Goal: Task Accomplishment & Management: Manage account settings

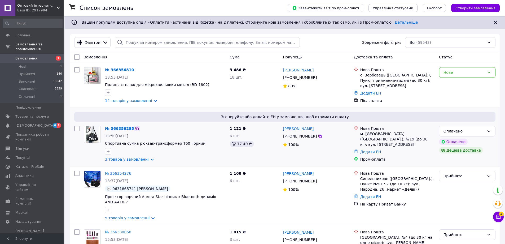
click at [136, 128] on icon at bounding box center [137, 128] width 3 height 3
click at [470, 131] on div "Оплачено" at bounding box center [464, 131] width 41 height 6
click at [455, 141] on li "Прийнято" at bounding box center [468, 143] width 56 height 10
click at [136, 68] on icon at bounding box center [137, 69] width 3 height 3
click at [479, 75] on div "Нове" at bounding box center [464, 73] width 41 height 6
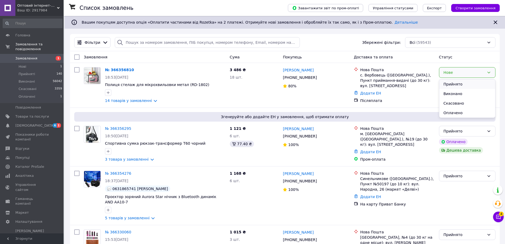
click at [457, 85] on li "Прийнято" at bounding box center [468, 84] width 56 height 10
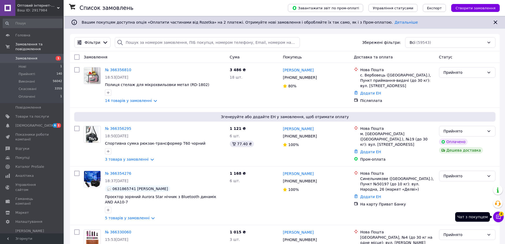
click at [500, 216] on icon at bounding box center [498, 216] width 5 height 5
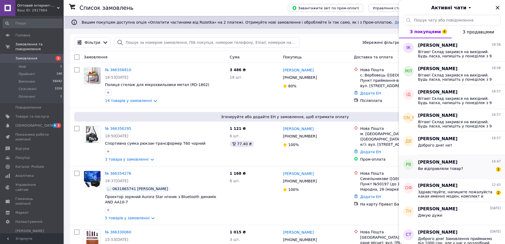
click at [460, 169] on div "Ви відправляли товар? 2" at bounding box center [459, 169] width 83 height 8
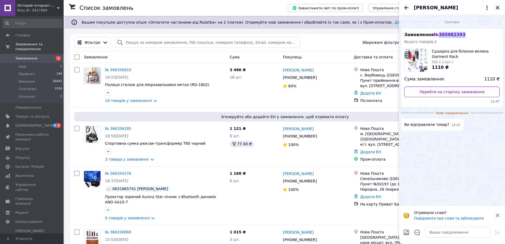
drag, startPoint x: 438, startPoint y: 35, endPoint x: 460, endPoint y: 36, distance: 22.8
click at [460, 36] on div "Замовлення № 365982393 Всього товарів: 2 Сушарка для білизни велика Garment Rac…" at bounding box center [452, 68] width 102 height 78
copy span "365982393"
click at [431, 232] on textarea at bounding box center [457, 232] width 65 height 11
paste textarea "20451268851447"
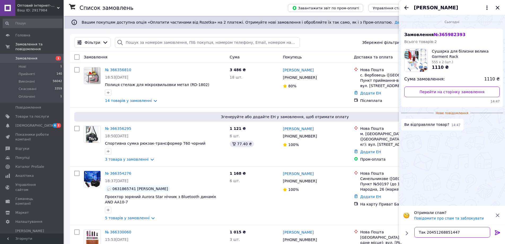
drag, startPoint x: 427, startPoint y: 233, endPoint x: 458, endPoint y: 232, distance: 31.6
click at [426, 233] on textarea "Так 20451268851447" at bounding box center [453, 232] width 76 height 11
type textarea "Так ТТН 20451268851447"
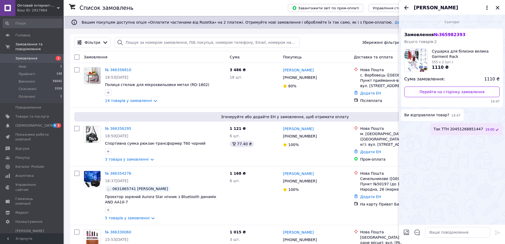
click at [409, 8] on icon "Назад" at bounding box center [407, 8] width 4 height 4
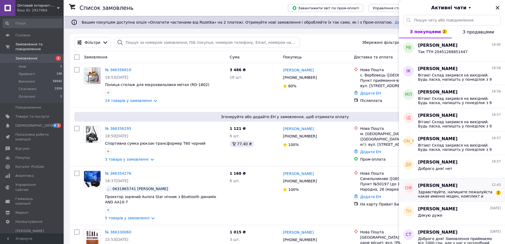
click at [477, 192] on span "Здравствуйте, напишите пожалуйста какая именно моден, комплект и состояние" at bounding box center [455, 194] width 75 height 8
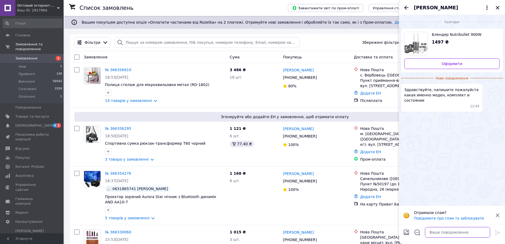
click at [466, 233] on textarea at bounding box center [457, 232] width 65 height 11
paste textarea "Вітаю! Склад закрився на вихідний. Будь ласка, напишіть у понеділок з 9 ранку н…"
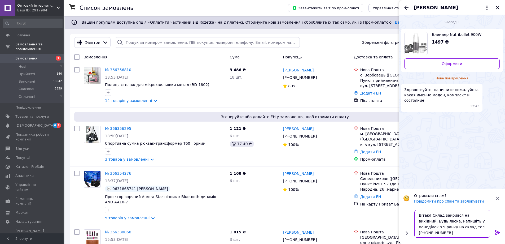
type textarea "Вітаю! Склад закрився на вихідний. Будь ласка, напишіть у понеділок з 9 ранку н…"
click at [500, 229] on icon at bounding box center [498, 232] width 6 height 6
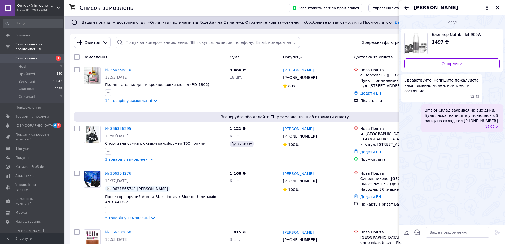
drag, startPoint x: 407, startPoint y: 8, endPoint x: 498, endPoint y: 12, distance: 91.4
click at [408, 8] on icon "Назад" at bounding box center [407, 8] width 4 height 4
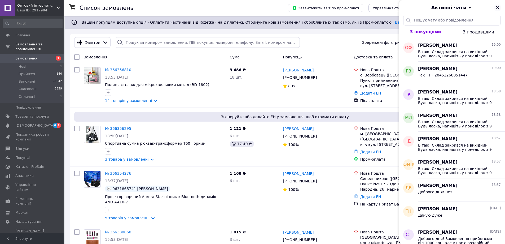
click at [499, 6] on icon "Закрити" at bounding box center [498, 8] width 6 height 6
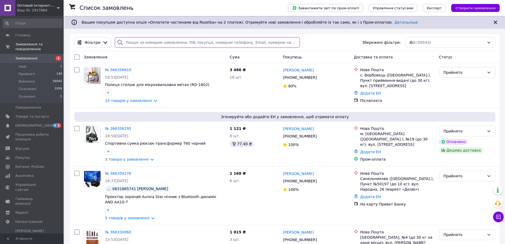
click at [140, 43] on input "search" at bounding box center [207, 42] width 185 height 11
paste input "366079216"
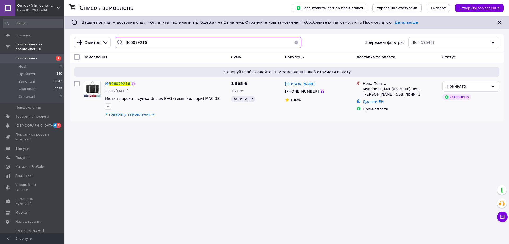
type input "366079216"
click at [43, 8] on div "Ваш ID: 2917984" at bounding box center [40, 10] width 46 height 5
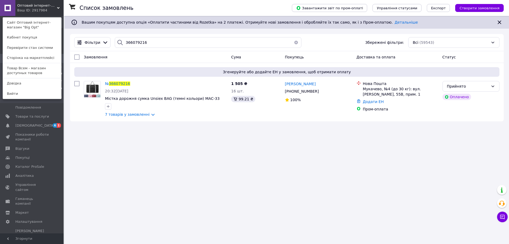
click at [45, 69] on link "Товар Всем - магазин доступных товаров" at bounding box center [32, 70] width 58 height 15
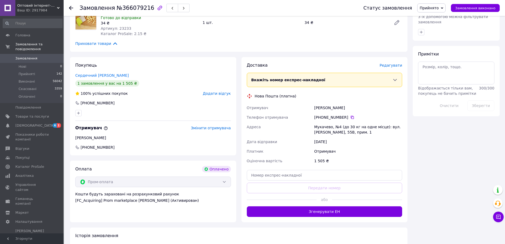
scroll to position [341, 0]
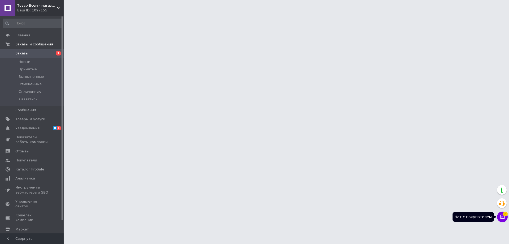
click at [507, 215] on span "2" at bounding box center [505, 213] width 5 height 5
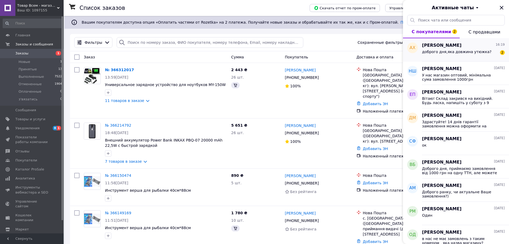
click at [454, 53] on span "доброго дня,яка довжина утюжка?" at bounding box center [457, 52] width 70 height 4
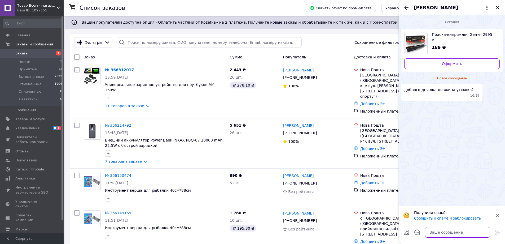
click at [451, 231] on textarea at bounding box center [457, 232] width 65 height 11
paste textarea "Вітаю! Склад закрився на вихідний. Будь ласка, напишіть у понеділок з 9 ранку н…"
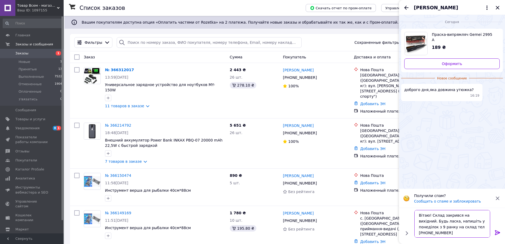
type textarea "Вітаю! Склад закрився на вихідний. Будь ласка, напишіть у понеділок з 9 ранку н…"
click at [498, 231] on icon at bounding box center [497, 232] width 5 height 5
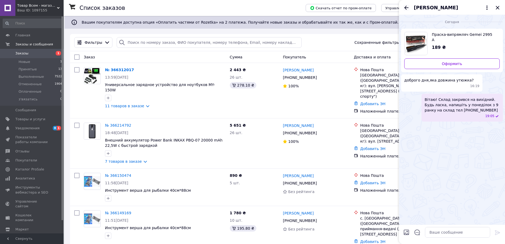
click at [406, 7] on icon "Назад" at bounding box center [407, 8] width 4 height 4
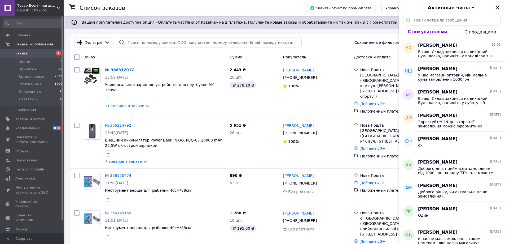
click at [500, 7] on icon "Закрыть" at bounding box center [498, 8] width 6 height 6
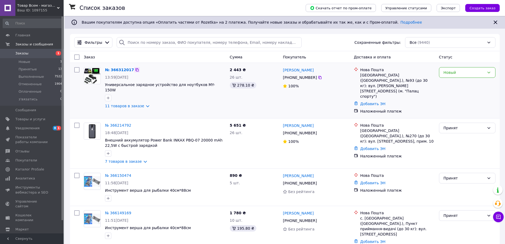
click at [135, 71] on icon at bounding box center [137, 70] width 4 height 4
click at [133, 123] on icon at bounding box center [134, 125] width 4 height 4
click at [135, 69] on icon at bounding box center [137, 70] width 4 height 4
click at [462, 74] on div "Новый" at bounding box center [464, 73] width 41 height 6
click at [455, 84] on li "Принят" at bounding box center [468, 84] width 56 height 10
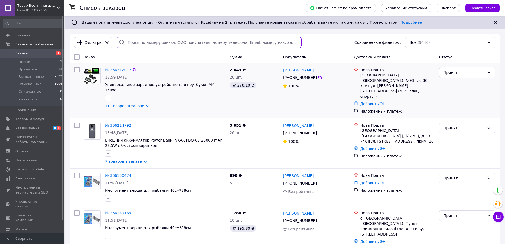
click at [139, 42] on input "search" at bounding box center [209, 42] width 185 height 11
paste input "365821784"
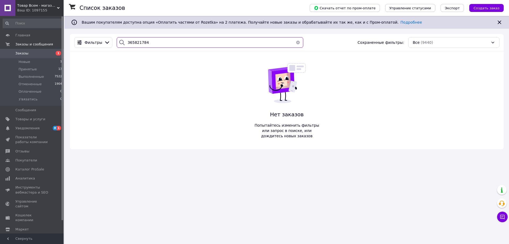
type input "365821784"
click at [25, 9] on div "Ваш ID: 1097155" at bounding box center [40, 10] width 46 height 5
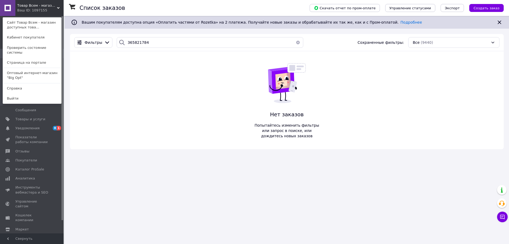
click at [41, 68] on link "Оптовый интернет-магазин "Big Opt"" at bounding box center [32, 75] width 58 height 15
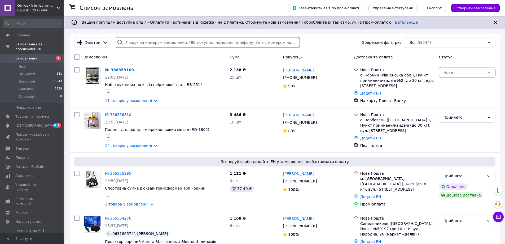
click at [162, 44] on input "search" at bounding box center [207, 42] width 185 height 11
paste input "365821784"
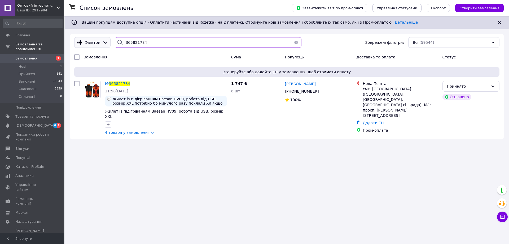
drag, startPoint x: 147, startPoint y: 41, endPoint x: 105, endPoint y: 46, distance: 42.0
click at [105, 46] on div "Фільтри 365821784 Збережені фільтри: Всі (59544)" at bounding box center [287, 42] width 430 height 11
paste input "40336"
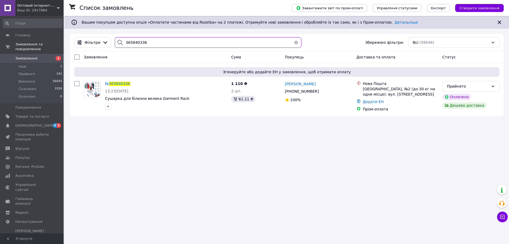
drag, startPoint x: 148, startPoint y: 45, endPoint x: 120, endPoint y: 46, distance: 27.6
click at [120, 46] on div "365840336" at bounding box center [208, 42] width 187 height 11
paste input "80680813895"
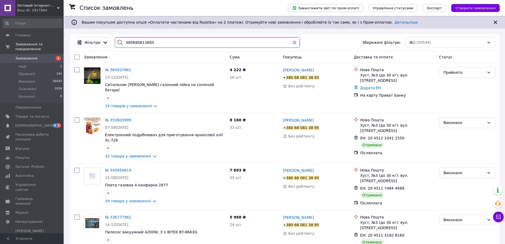
drag, startPoint x: 120, startPoint y: 44, endPoint x: 110, endPoint y: 45, distance: 10.7
click at [110, 45] on div "Фільтри 380680813895 Збережені фільтри: Всі (59544)" at bounding box center [285, 42] width 426 height 11
paste input "715597"
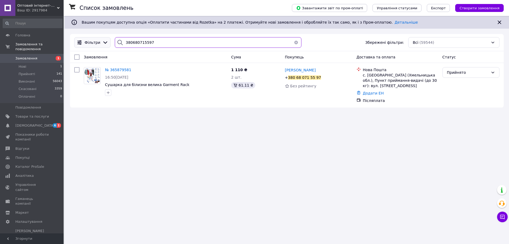
drag, startPoint x: 154, startPoint y: 43, endPoint x: 105, endPoint y: 42, distance: 49.1
click at [105, 42] on div "Фільтри 380680715597 Збережені фільтри: Всі (59544)" at bounding box center [287, 42] width 430 height 11
paste input "65909383"
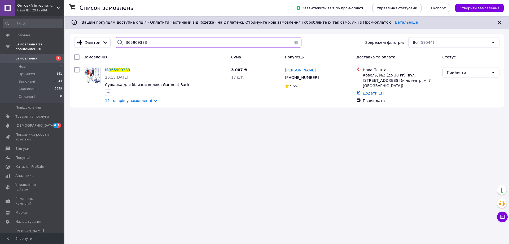
paste input "13649"
drag, startPoint x: 154, startPoint y: 45, endPoint x: 108, endPoint y: 48, distance: 45.8
click at [108, 48] on div "Фільтри 365909383 Збережені фільтри: Всі (59544)" at bounding box center [287, 42] width 434 height 17
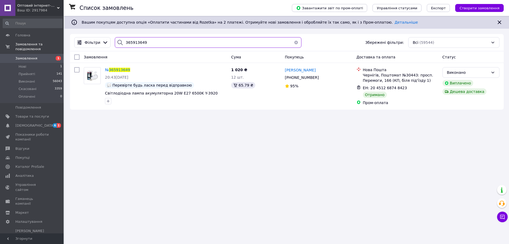
drag, startPoint x: 127, startPoint y: 46, endPoint x: 98, endPoint y: 53, distance: 30.5
click at [98, 53] on div "Фільтри 365913649 Збережені фільтри: Всі (59544) Замовлення Cума Покупець Доста…" at bounding box center [287, 72] width 434 height 76
paste input "04623"
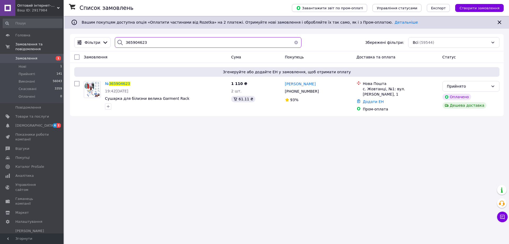
paste input "774"
drag, startPoint x: 110, startPoint y: 50, endPoint x: 95, endPoint y: 54, distance: 14.9
click at [95, 54] on div "Фільтри 365904623 Збережені фільтри: Всі (59544) Замовлення Cума Покупець Доста…" at bounding box center [287, 75] width 434 height 82
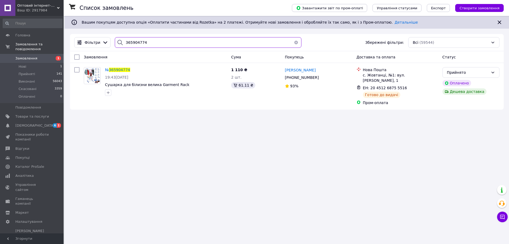
paste input "7940"
drag, startPoint x: 150, startPoint y: 43, endPoint x: 94, endPoint y: 48, distance: 55.9
click at [94, 48] on div "Фільтри 365904774 Збережені фільтри: Всі (59544)" at bounding box center [287, 42] width 434 height 17
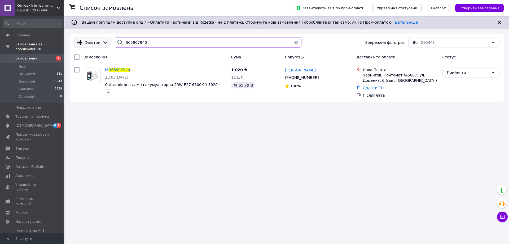
drag, startPoint x: 145, startPoint y: 43, endPoint x: 101, endPoint y: 43, distance: 44.0
click at [101, 43] on div "Фільтри 365907940 Збережені фільтри: Всі (59544)" at bounding box center [287, 42] width 430 height 11
paste input "22999"
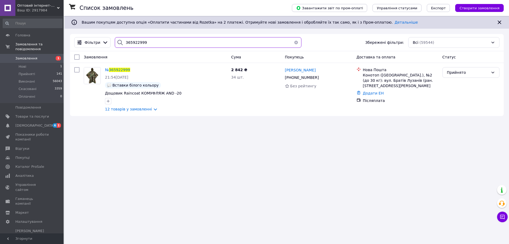
paste input "11767"
drag, startPoint x: 144, startPoint y: 44, endPoint x: 93, endPoint y: 51, distance: 52.0
click at [93, 51] on div "Фільтри 365911767 Збережені фільтри: Всі (59544)" at bounding box center [287, 42] width 434 height 17
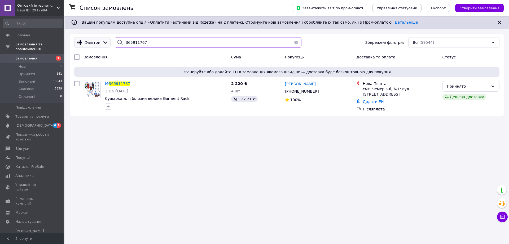
drag, startPoint x: 149, startPoint y: 43, endPoint x: 103, endPoint y: 47, distance: 45.6
click at [103, 47] on div "Фільтри 365911767 Збережені фільтри: Всі (59544)" at bounding box center [287, 42] width 430 height 11
paste input "81152"
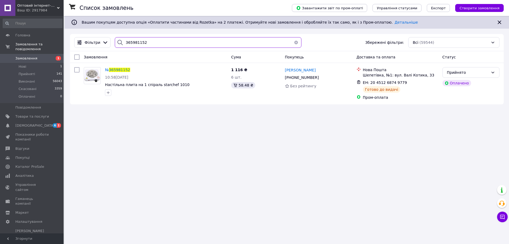
drag, startPoint x: 134, startPoint y: 44, endPoint x: 101, endPoint y: 50, distance: 33.5
click at [101, 50] on div "Фільтри 365981152 Збережені фільтри: Всі (59544)" at bounding box center [287, 42] width 434 height 17
paste input "2393"
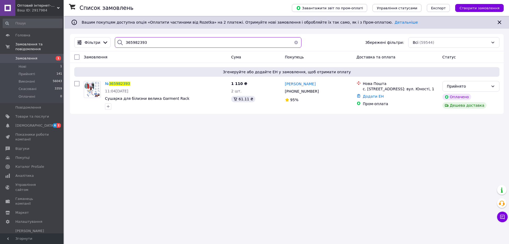
drag, startPoint x: 147, startPoint y: 40, endPoint x: 116, endPoint y: 44, distance: 31.6
click at [116, 44] on div "365982393" at bounding box center [208, 42] width 187 height 11
paste input "6022295"
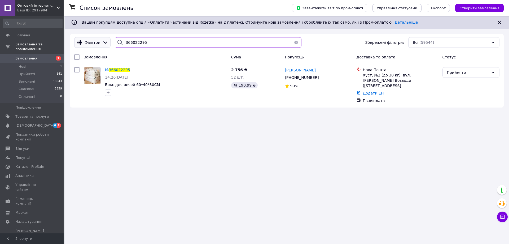
drag, startPoint x: 108, startPoint y: 46, endPoint x: 103, endPoint y: 47, distance: 4.9
click at [103, 47] on div "Фільтри 366022295 Збережені фільтри: Всі (59544)" at bounding box center [287, 42] width 430 height 11
paste input "5910557"
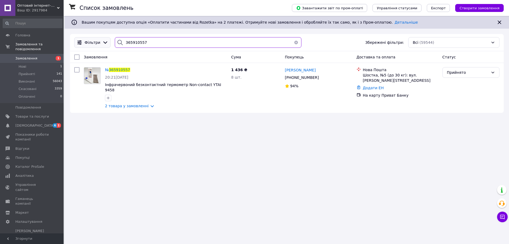
drag, startPoint x: 156, startPoint y: 43, endPoint x: 108, endPoint y: 46, distance: 48.1
click at [108, 46] on div "Фільтри 365910557 Збережені фільтри: Всі (59544)" at bounding box center [287, 42] width 430 height 11
paste input "605232"
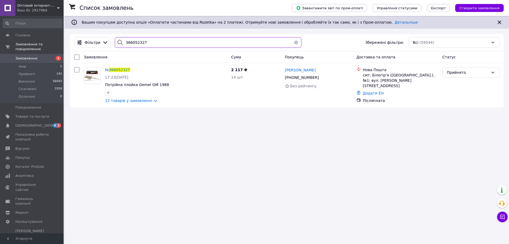
drag, startPoint x: 110, startPoint y: 53, endPoint x: 105, endPoint y: 55, distance: 5.5
click at [105, 55] on div "Фільтри 366052327 Збережені фільтри: Всі (59544) Замовлення Cума Покупець Доста…" at bounding box center [287, 71] width 434 height 74
paste input "4206"
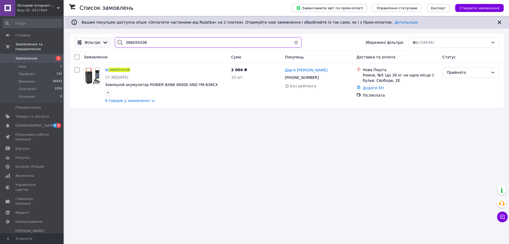
drag, startPoint x: 97, startPoint y: 45, endPoint x: 93, endPoint y: 46, distance: 3.5
click at [93, 46] on div "Фільтри 366054206 Збережені фільтри: Всі (59544)" at bounding box center [287, 42] width 430 height 11
paste input "7921"
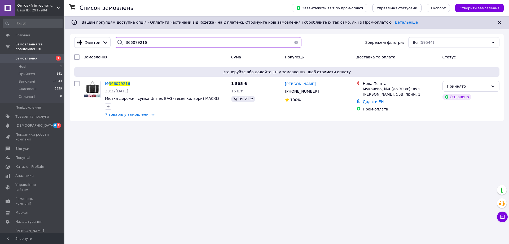
drag, startPoint x: 139, startPoint y: 45, endPoint x: 103, endPoint y: 48, distance: 36.3
click at [103, 48] on div "Фільтри 366079216 Збережені фільтри: Всі (59544)" at bounding box center [287, 42] width 434 height 17
paste input "8508"
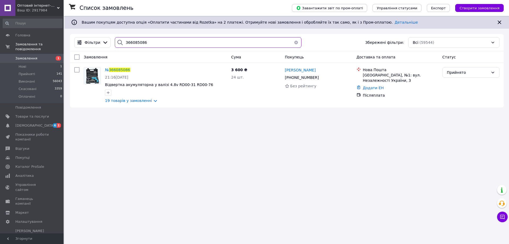
drag, startPoint x: 150, startPoint y: 40, endPoint x: 114, endPoint y: 46, distance: 37.0
click at [115, 46] on div "366085086" at bounding box center [208, 42] width 187 height 11
paste input "47653"
drag, startPoint x: 151, startPoint y: 45, endPoint x: 110, endPoint y: 47, distance: 40.9
click at [113, 47] on div "366047653" at bounding box center [208, 42] width 191 height 11
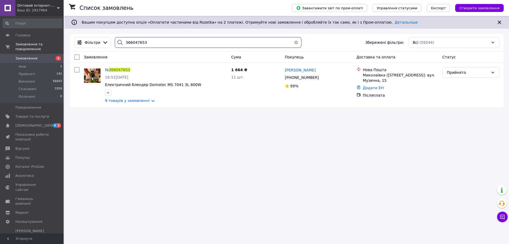
paste input "72770"
drag, startPoint x: 113, startPoint y: 48, endPoint x: 100, endPoint y: 50, distance: 13.7
click at [100, 50] on div "Фільтри 366072770 Збережені фільтри: Всі (59544)" at bounding box center [287, 42] width 434 height 17
paste input "1952"
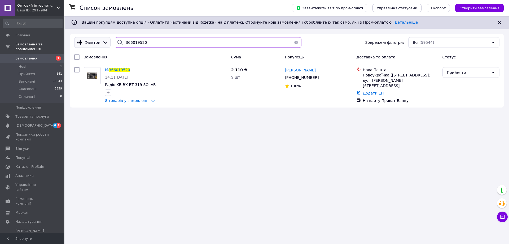
drag, startPoint x: 157, startPoint y: 40, endPoint x: 85, endPoint y: 46, distance: 72.6
click at [84, 51] on div "Фільтри 366019520 Збережені фільтри: Всі (59544)" at bounding box center [287, 42] width 434 height 17
paste input "101954"
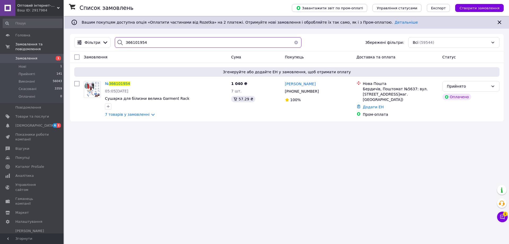
drag, startPoint x: 145, startPoint y: 41, endPoint x: 105, endPoint y: 11, distance: 50.9
click at [105, 42] on div "Фільтри 366101954 Збережені фільтри: Всі (59544)" at bounding box center [287, 42] width 430 height 11
paste input "4522"
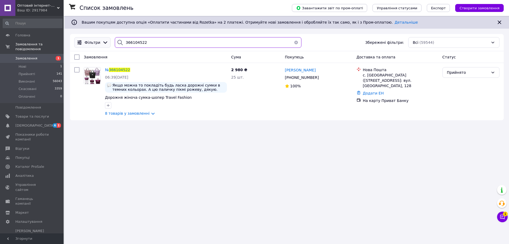
drag, startPoint x: 153, startPoint y: 43, endPoint x: 100, endPoint y: 45, distance: 53.4
click at [100, 45] on div "Фільтри 366104522 Збережені фільтри: Всі (59544)" at bounding box center [287, 42] width 430 height 11
paste input "5975481"
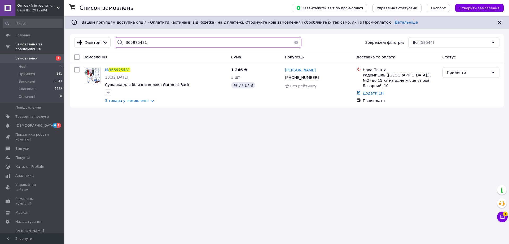
click at [109, 44] on div "Фільтри 365975481 Збережені фільтри: Всі (59544)" at bounding box center [287, 42] width 430 height 11
paste input "6035427"
paste input "105989"
drag, startPoint x: 154, startPoint y: 44, endPoint x: 111, endPoint y: 1, distance: 60.4
click at [99, 50] on div "Фільтри 366035427 Збережені фільтри: Всі (59544)" at bounding box center [287, 42] width 434 height 17
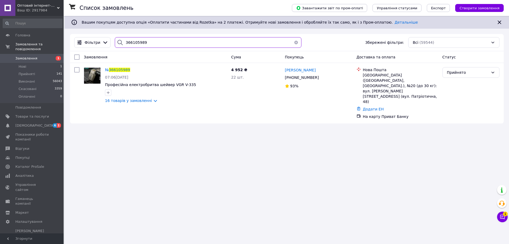
click at [153, 39] on input "366105989" at bounding box center [208, 42] width 187 height 11
drag, startPoint x: 148, startPoint y: 42, endPoint x: 107, endPoint y: 42, distance: 41.4
click at [107, 42] on div "Фільтри 366105989 Збережені фільтри: Всі (59544)" at bounding box center [287, 42] width 430 height 11
paste input "051450"
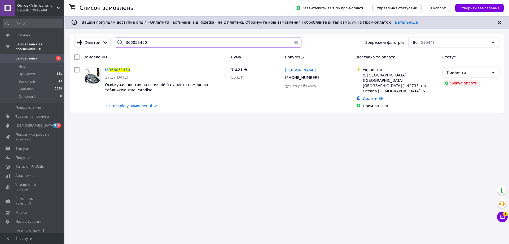
drag, startPoint x: 156, startPoint y: 43, endPoint x: 113, endPoint y: 44, distance: 43.0
click at [115, 44] on div "366051450" at bounding box center [208, 42] width 187 height 11
paste input "112621"
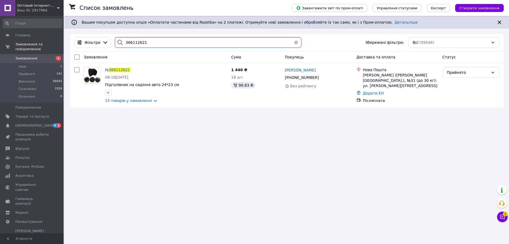
drag, startPoint x: 151, startPoint y: 41, endPoint x: 114, endPoint y: 47, distance: 37.9
click at [115, 47] on div "366112621" at bounding box center [208, 42] width 187 height 11
paste input "5674938"
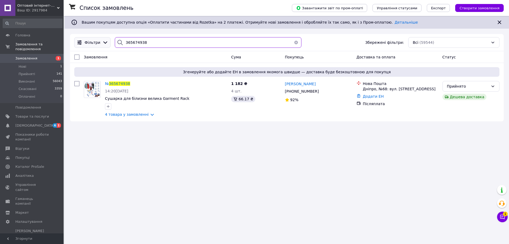
drag, startPoint x: 152, startPoint y: 42, endPoint x: 99, endPoint y: 44, distance: 52.8
click at [100, 49] on div "Фільтри 365674938 Збережені фільтри: Всі (59544)" at bounding box center [287, 42] width 434 height 17
paste input "987154"
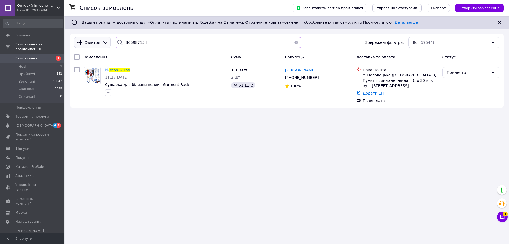
drag, startPoint x: 153, startPoint y: 44, endPoint x: 96, endPoint y: 46, distance: 57.9
click at [96, 51] on div "Фільтри 365987154 Збережені фільтри: Всі (59544) Замовлення Cума Покупець Доста…" at bounding box center [287, 71] width 434 height 74
paste input "6056187"
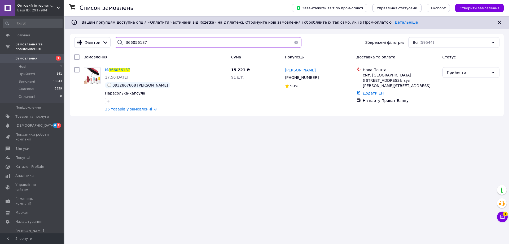
paste input "80791"
drag, startPoint x: 145, startPoint y: 43, endPoint x: 99, endPoint y: 50, distance: 45.9
click at [99, 50] on div "Фільтри 366056187 Збережені фільтри: Всі (59544)" at bounding box center [287, 42] width 434 height 17
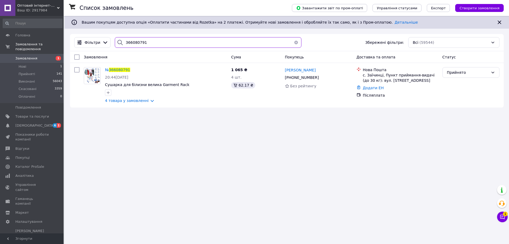
drag, startPoint x: 145, startPoint y: 46, endPoint x: 101, endPoint y: 49, distance: 44.4
click at [101, 49] on div "Фільтри 366080791 Збережені фільтри: Всі (59544)" at bounding box center [287, 42] width 434 height 17
paste input "9620"
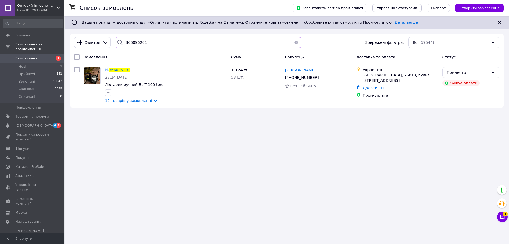
drag, startPoint x: 146, startPoint y: 41, endPoint x: 107, endPoint y: 22, distance: 43.6
click at [101, 45] on div "Фільтри 366096201 Збережені фільтри: Всі (59544)" at bounding box center [287, 42] width 430 height 11
paste input "4479"
type input "366094479"
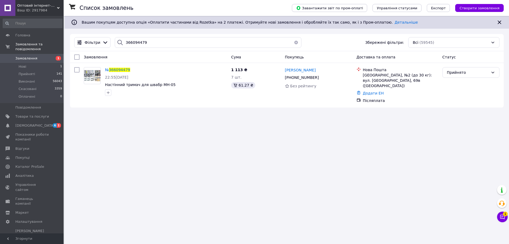
click at [38, 10] on div "Ваш ID: 2917984" at bounding box center [40, 10] width 46 height 5
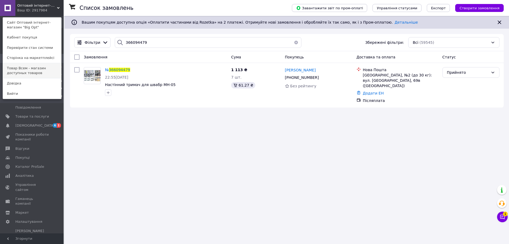
click at [27, 70] on link "Товар Всем - магазин доступных товаров" at bounding box center [32, 70] width 58 height 15
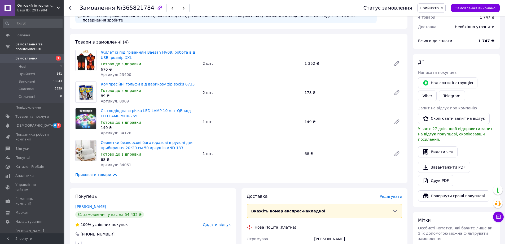
scroll to position [318, 0]
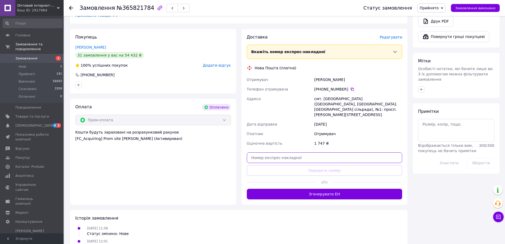
click at [309, 152] on input "text" at bounding box center [325, 157] width 156 height 11
paste input "20451268855889"
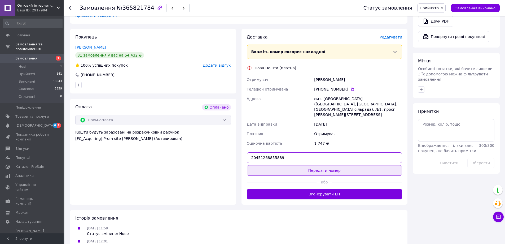
type input "20451268855889"
click at [303, 165] on button "Передати номер" at bounding box center [325, 170] width 156 height 11
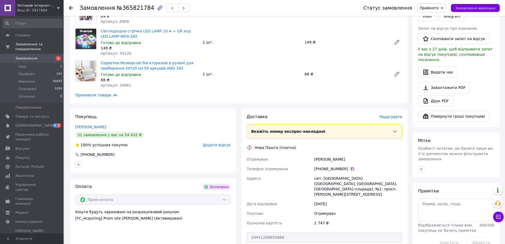
scroll to position [133, 0]
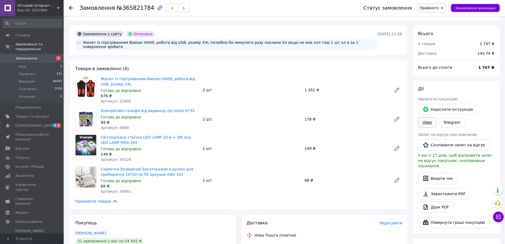
click at [437, 117] on link "Viber" at bounding box center [427, 122] width 19 height 11
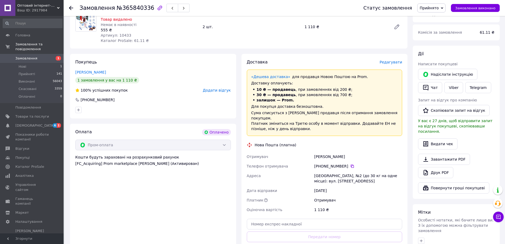
scroll to position [282, 0]
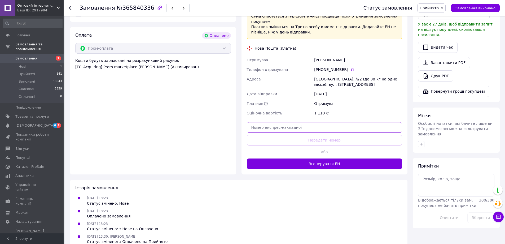
click at [293, 122] on input "text" at bounding box center [325, 127] width 156 height 11
paste input "20451268845390"
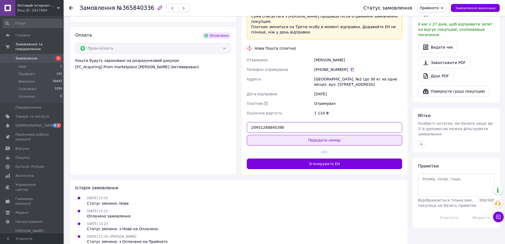
type input "20451268845390"
click at [293, 135] on button "Передати номер" at bounding box center [325, 140] width 156 height 11
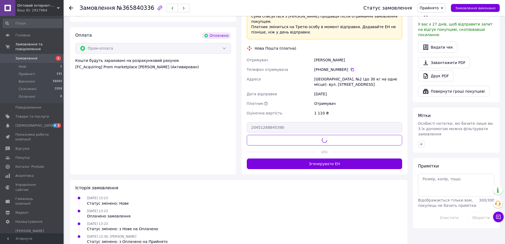
scroll to position [229, 0]
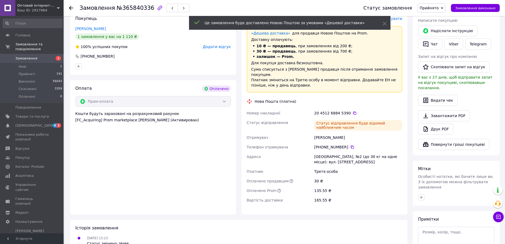
click at [456, 40] on link "Viber" at bounding box center [454, 43] width 19 height 11
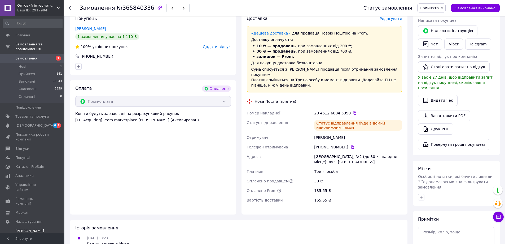
scroll to position [295, 0]
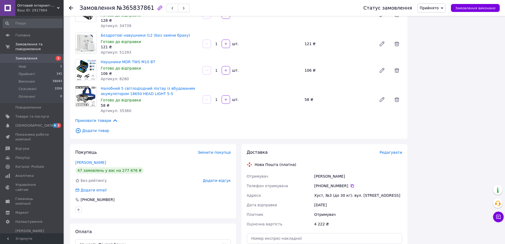
scroll to position [449, 0]
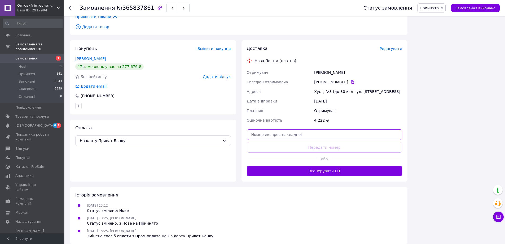
click at [313, 134] on input "text" at bounding box center [325, 134] width 156 height 11
paste input "20451268856167"
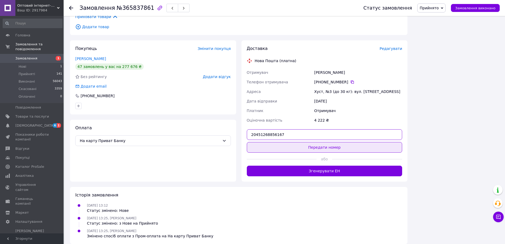
type input "20451268856167"
click at [310, 142] on button "Передати номер" at bounding box center [325, 147] width 156 height 11
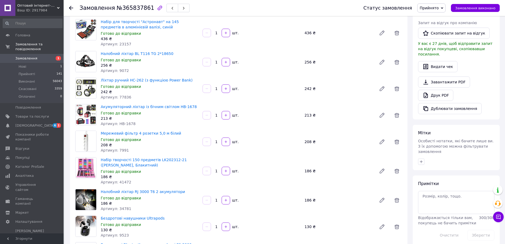
scroll to position [24, 0]
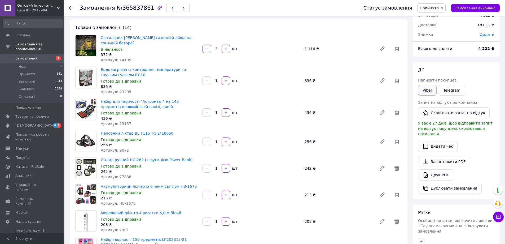
click at [426, 91] on link "Viber" at bounding box center [427, 90] width 19 height 11
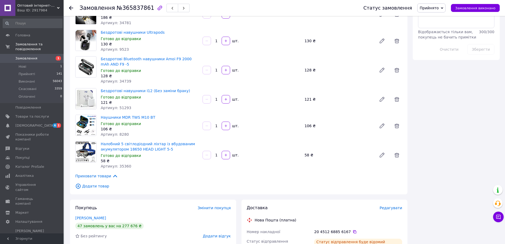
scroll to position [431, 0]
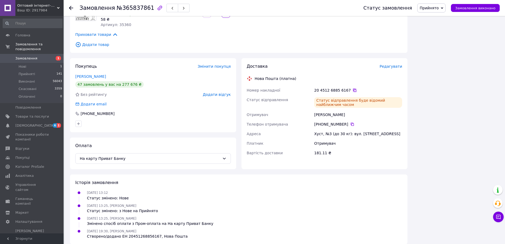
click at [353, 88] on icon at bounding box center [355, 90] width 4 height 4
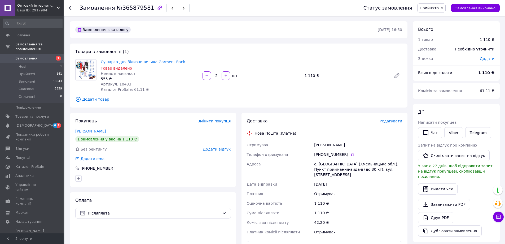
scroll to position [119, 0]
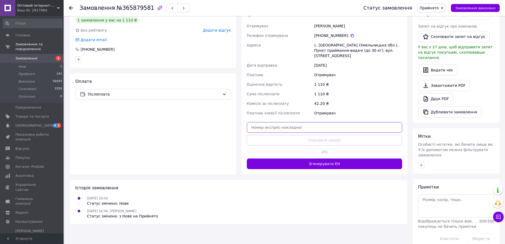
click at [314, 126] on input "text" at bounding box center [325, 127] width 156 height 11
paste input "20451268850938"
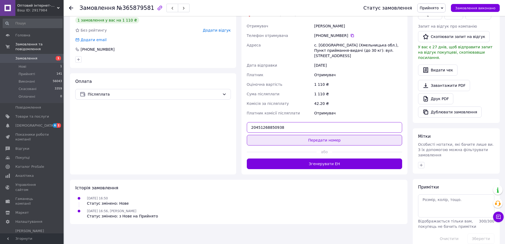
type input "20451268850938"
click at [310, 136] on button "Передати номер" at bounding box center [325, 140] width 156 height 11
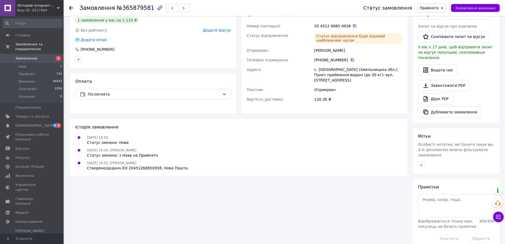
scroll to position [39, 0]
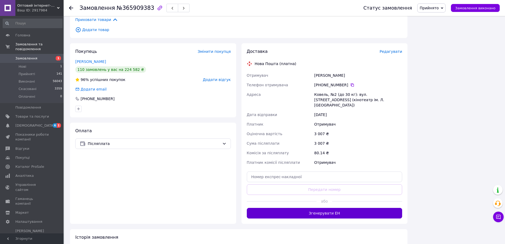
scroll to position [496, 0]
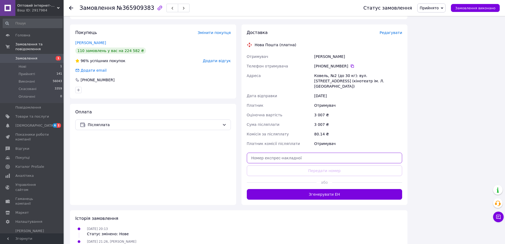
click at [297, 153] on input "text" at bounding box center [325, 158] width 156 height 11
paste input "20451268851124"
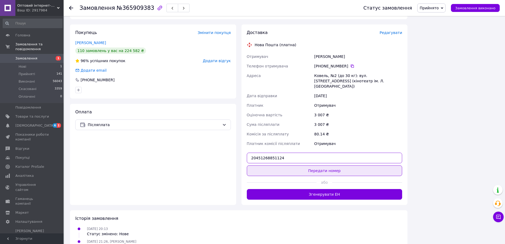
type input "20451268851124"
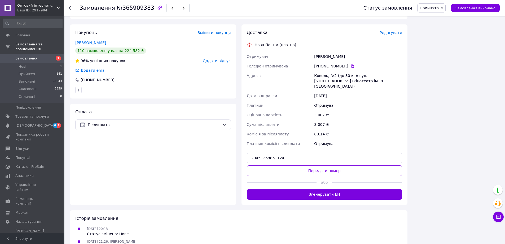
click at [289, 165] on button "Передати номер" at bounding box center [325, 170] width 156 height 11
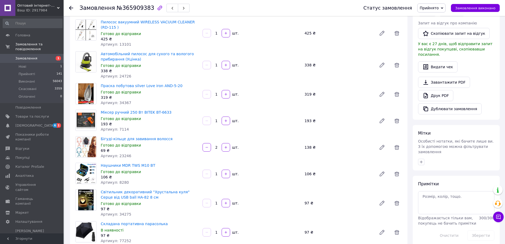
scroll to position [50, 0]
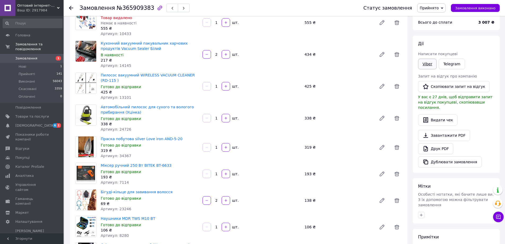
click at [430, 65] on link "Viber" at bounding box center [427, 64] width 19 height 11
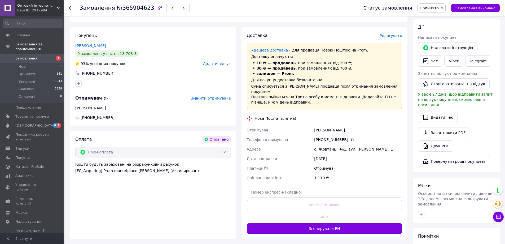
scroll to position [277, 0]
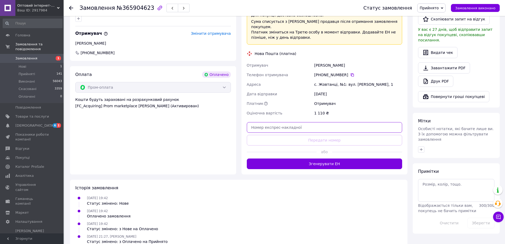
click at [266, 122] on input "text" at bounding box center [325, 127] width 156 height 11
paste input "20451268851255"
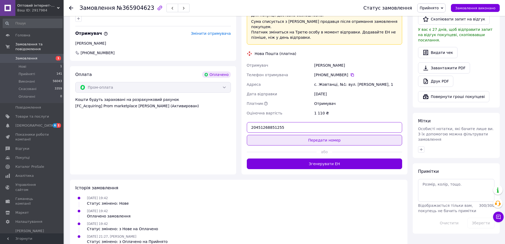
type input "20451268851255"
click at [266, 135] on button "Передати номер" at bounding box center [325, 140] width 156 height 11
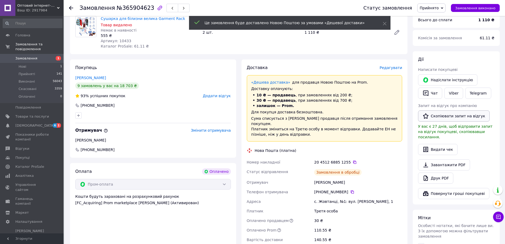
scroll to position [127, 0]
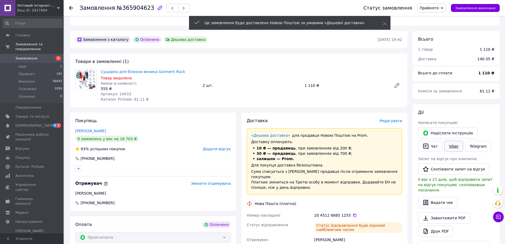
click at [450, 141] on link "Viber" at bounding box center [454, 146] width 19 height 11
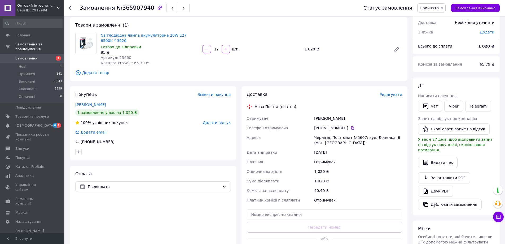
scroll to position [106, 0]
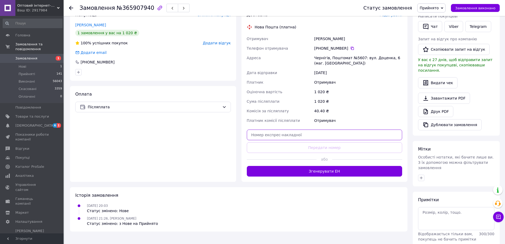
click at [283, 132] on input "text" at bounding box center [325, 134] width 156 height 11
paste input "20451268749089"
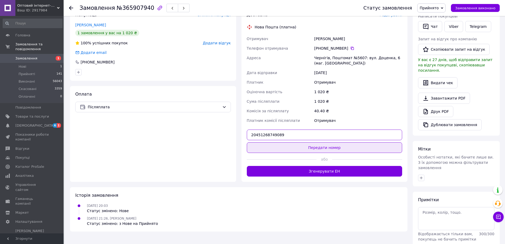
type input "20451268749089"
click at [280, 142] on button "Передати номер" at bounding box center [325, 147] width 156 height 11
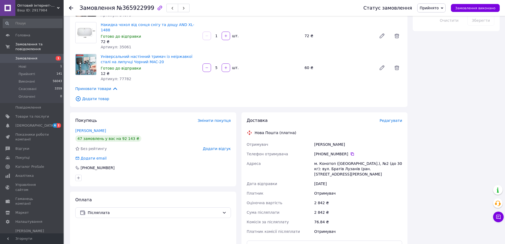
scroll to position [401, 0]
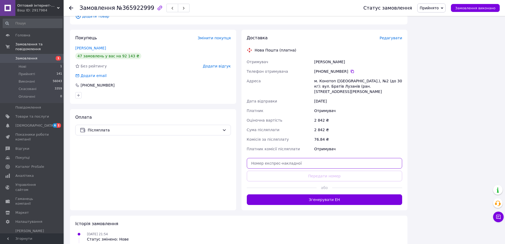
click at [301, 158] on input "text" at bounding box center [325, 163] width 156 height 11
paste input "20451268832884"
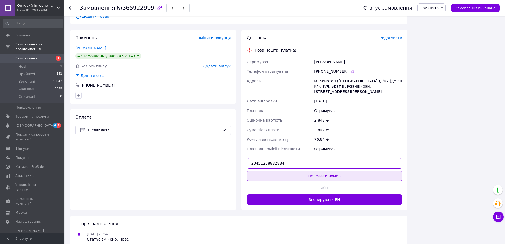
type input "20451268832884"
click at [293, 171] on button "Передати номер" at bounding box center [325, 176] width 156 height 11
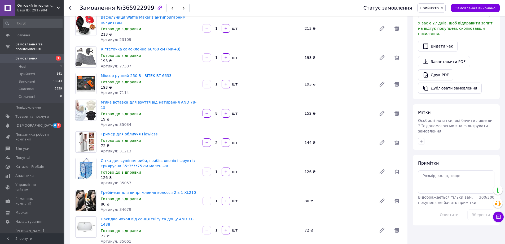
scroll to position [18, 0]
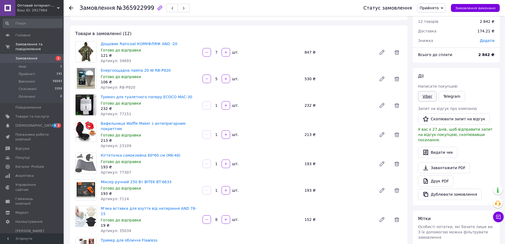
click at [428, 98] on link "Viber" at bounding box center [427, 96] width 19 height 11
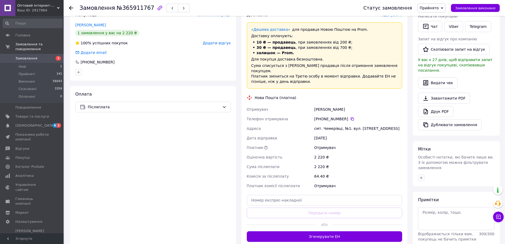
scroll to position [159, 0]
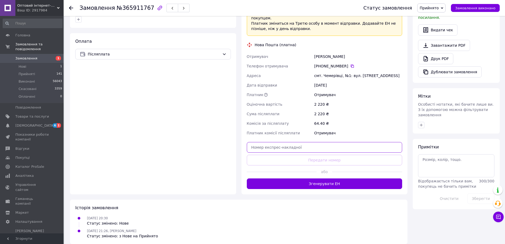
click at [284, 142] on input "text" at bounding box center [325, 147] width 156 height 11
paste input "20451268842681"
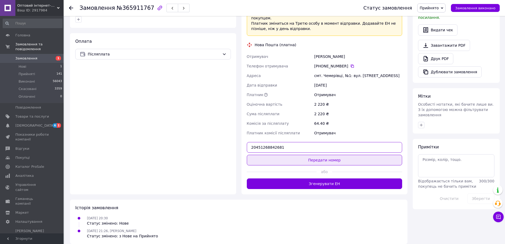
type input "20451268842681"
click at [285, 155] on button "Передати номер" at bounding box center [325, 160] width 156 height 11
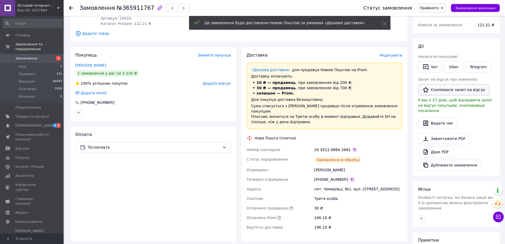
scroll to position [13, 0]
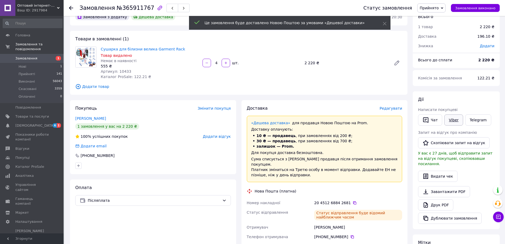
click at [452, 117] on link "Viber" at bounding box center [454, 119] width 19 height 11
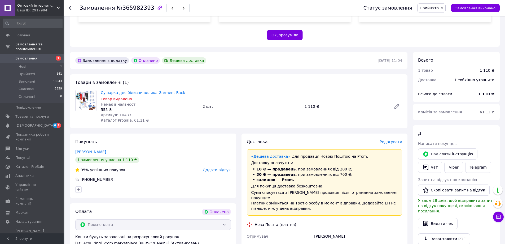
scroll to position [239, 0]
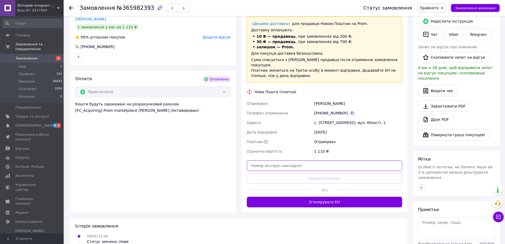
click at [302, 160] on input "text" at bounding box center [325, 165] width 156 height 11
paste input "20451268851447"
type input "20451268851447"
click at [299, 173] on button "Передати номер" at bounding box center [325, 178] width 156 height 11
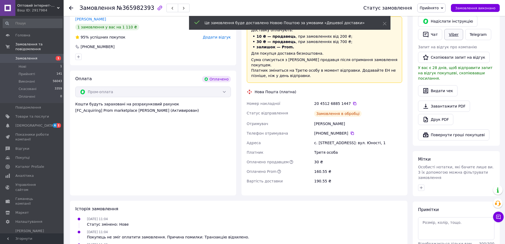
click at [451, 29] on link "Viber" at bounding box center [454, 34] width 19 height 11
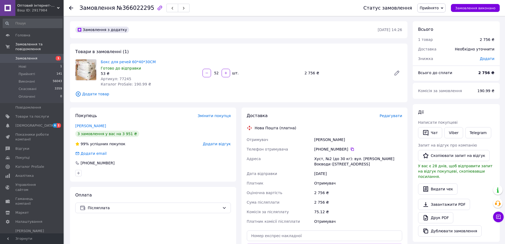
scroll to position [119, 0]
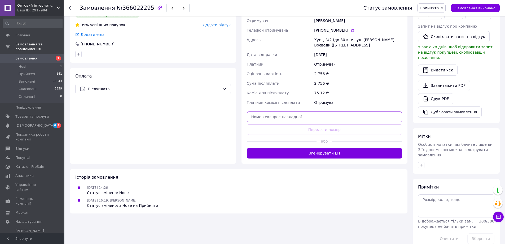
click at [301, 118] on input "text" at bounding box center [325, 116] width 156 height 11
paste input "20451268779129"
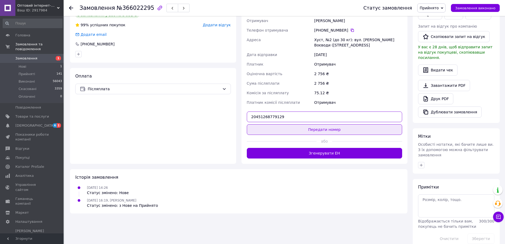
type input "20451268779129"
click at [300, 126] on button "Передати номер" at bounding box center [325, 129] width 156 height 11
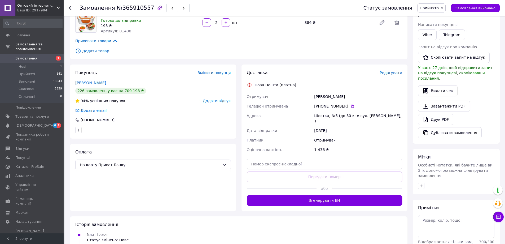
scroll to position [100, 0]
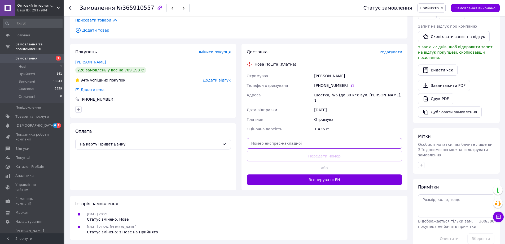
click at [282, 138] on input "text" at bounding box center [325, 143] width 156 height 11
paste input "20451268845573"
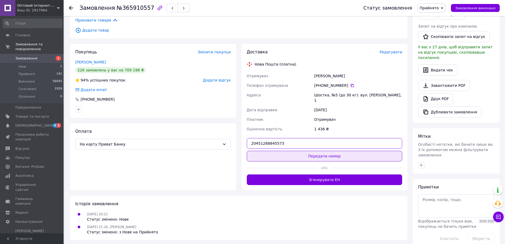
type input "20451268845573"
click at [283, 151] on button "Передати номер" at bounding box center [325, 156] width 156 height 11
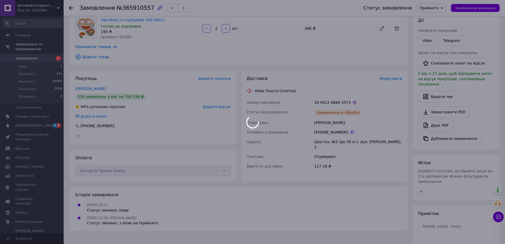
scroll to position [21, 0]
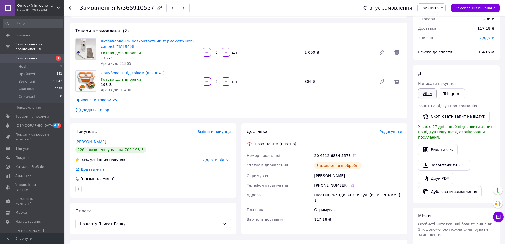
click at [432, 96] on link "Viber" at bounding box center [427, 93] width 19 height 11
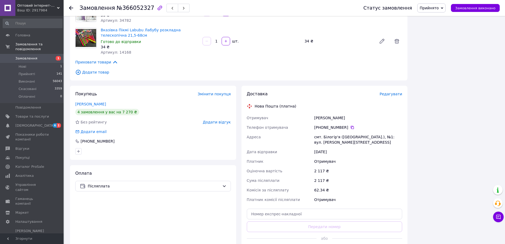
scroll to position [412, 0]
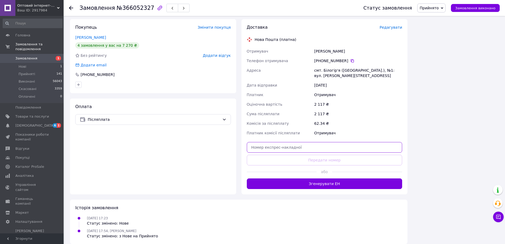
click at [266, 142] on input "text" at bounding box center [325, 147] width 156 height 11
paste input "20451268841514"
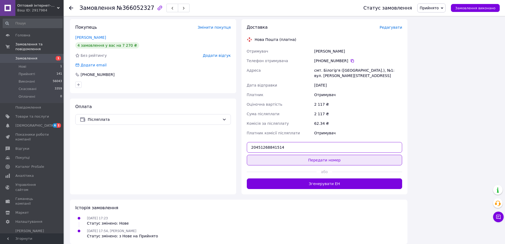
type input "20451268841514"
click at [269, 155] on button "Передати номер" at bounding box center [325, 160] width 156 height 11
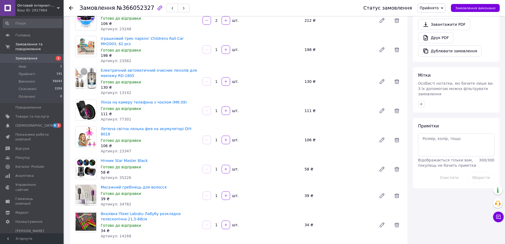
scroll to position [2, 0]
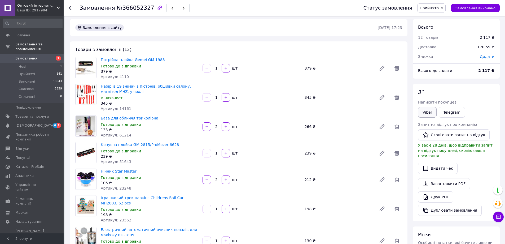
click at [431, 111] on link "Viber" at bounding box center [427, 112] width 19 height 11
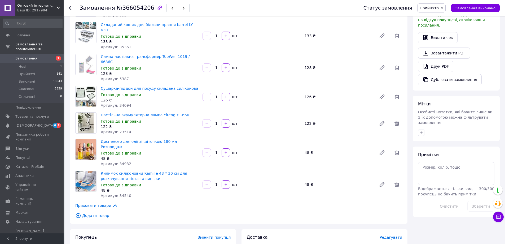
scroll to position [292, 0]
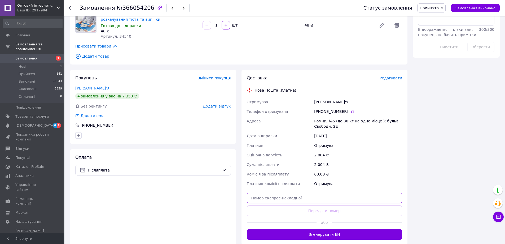
click at [318, 193] on input "text" at bounding box center [325, 198] width 156 height 11
paste input "20451268856385"
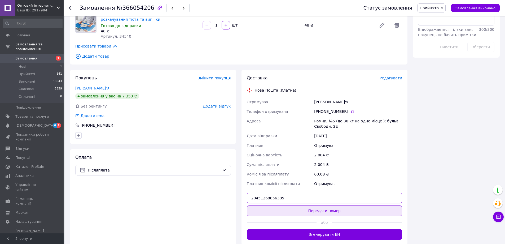
type input "20451268856385"
click at [314, 205] on button "Передати номер" at bounding box center [325, 210] width 156 height 11
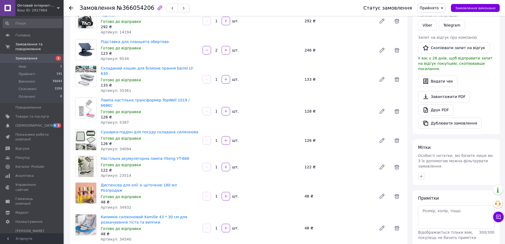
scroll to position [10, 0]
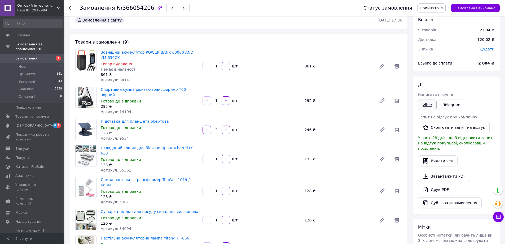
click at [429, 106] on link "Viber" at bounding box center [427, 105] width 19 height 11
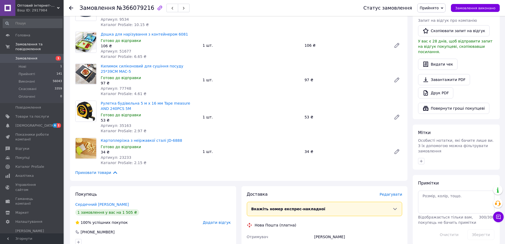
scroll to position [425, 0]
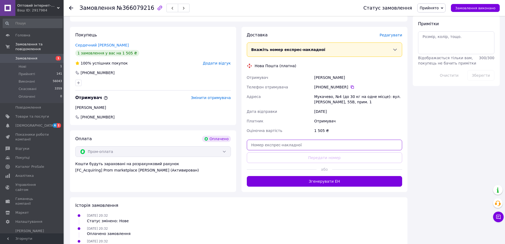
click at [295, 140] on input "text" at bounding box center [325, 145] width 156 height 11
paste input "20451268835972"
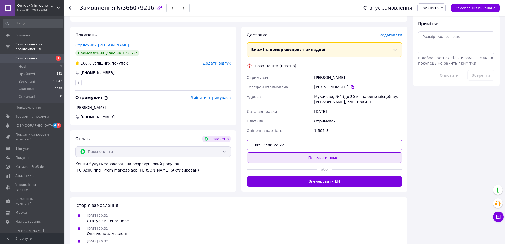
type input "20451268835972"
click at [293, 152] on button "Передати номер" at bounding box center [325, 157] width 156 height 11
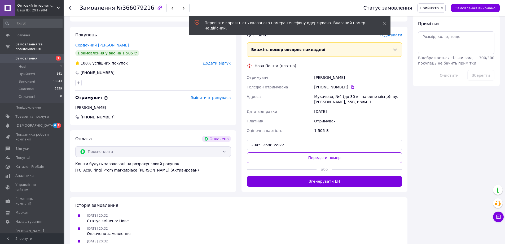
scroll to position [345, 0]
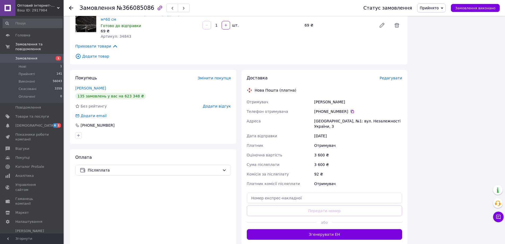
scroll to position [597, 0]
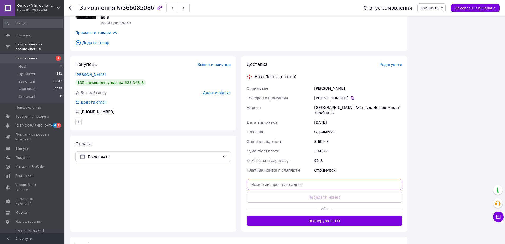
click at [273, 179] on input "text" at bounding box center [325, 184] width 156 height 11
paste input "20451268856489"
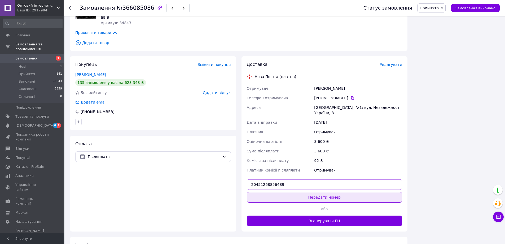
type input "20451268856489"
click at [273, 192] on button "Передати номер" at bounding box center [325, 197] width 156 height 11
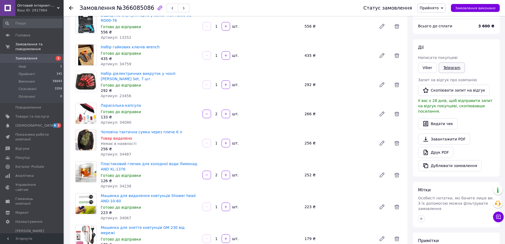
scroll to position [20, 0]
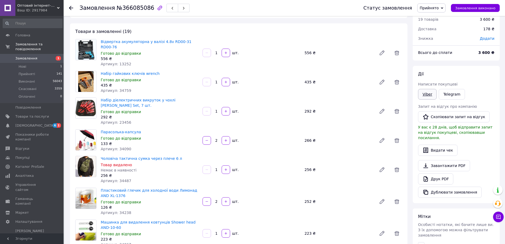
click at [428, 94] on link "Viber" at bounding box center [427, 94] width 19 height 11
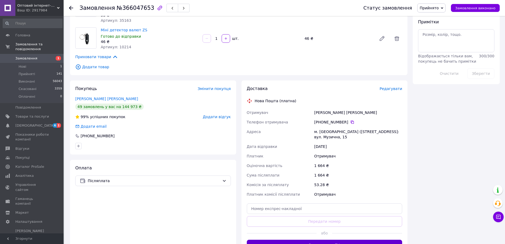
scroll to position [327, 0]
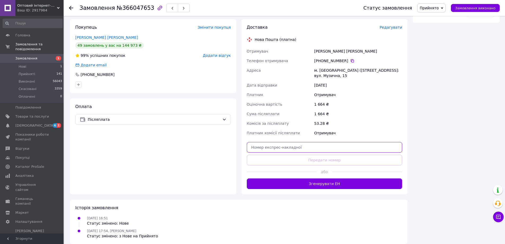
click at [293, 144] on input "text" at bounding box center [325, 147] width 156 height 11
paste input "20451268836201"
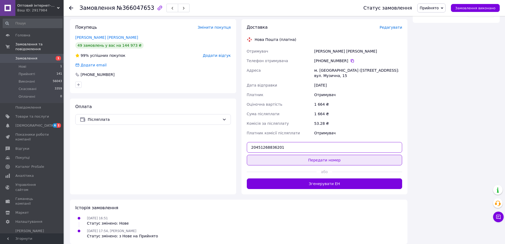
type input "20451268836201"
click at [292, 155] on button "Передати номер" at bounding box center [325, 160] width 156 height 11
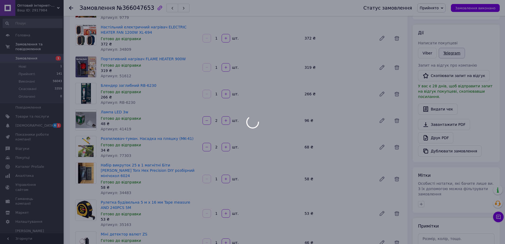
scroll to position [0, 0]
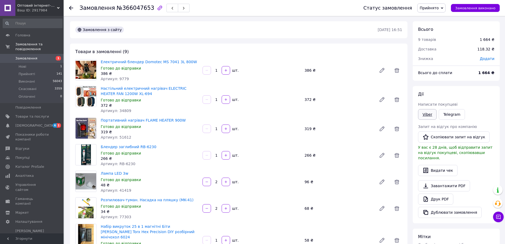
click at [430, 115] on link "Viber" at bounding box center [427, 114] width 19 height 11
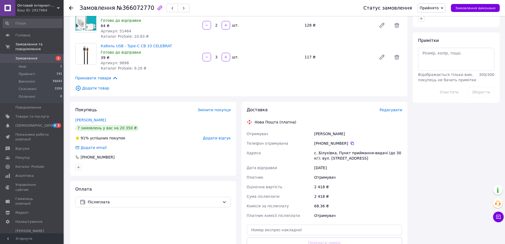
scroll to position [327, 0]
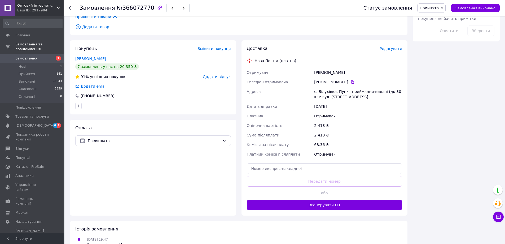
click at [300, 148] on div "Доставка Редагувати Нова Пошта (платна) Отримувач [PERSON_NAME] Телефон отримув…" at bounding box center [325, 128] width 156 height 165
click at [297, 163] on input "text" at bounding box center [325, 168] width 156 height 11
paste input "20451268843035"
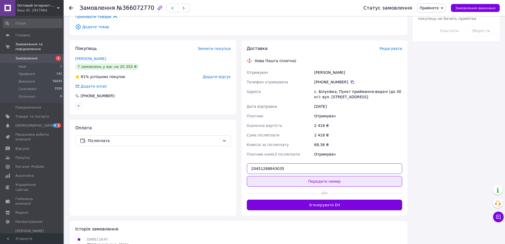
type input "20451268843035"
click at [295, 176] on button "Передати номер" at bounding box center [325, 181] width 156 height 11
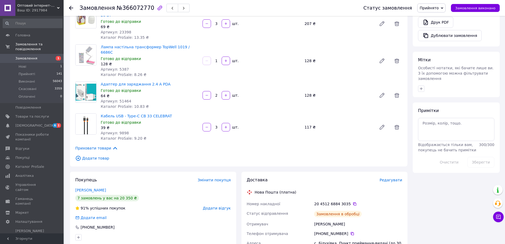
scroll to position [63, 0]
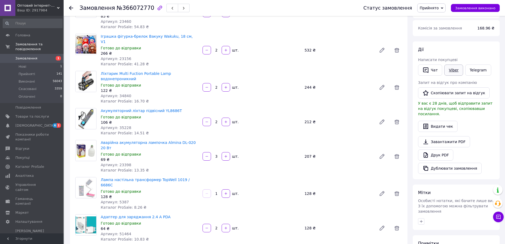
click at [447, 71] on link "Viber" at bounding box center [454, 69] width 19 height 11
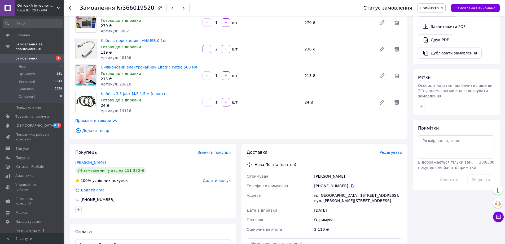
scroll to position [256, 0]
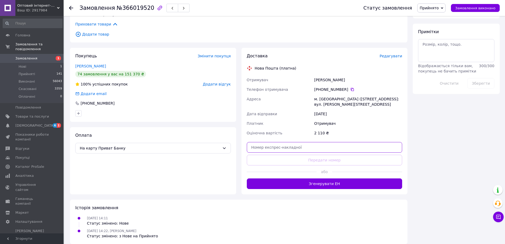
click at [321, 146] on input "text" at bounding box center [325, 147] width 156 height 11
paste input "20451268833146"
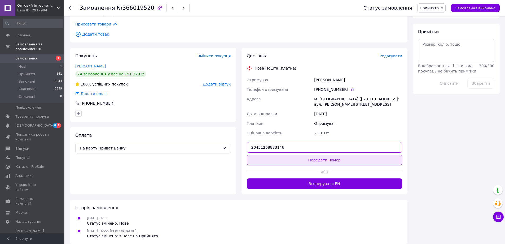
type input "20451268833146"
click at [312, 155] on button "Передати номер" at bounding box center [325, 160] width 156 height 11
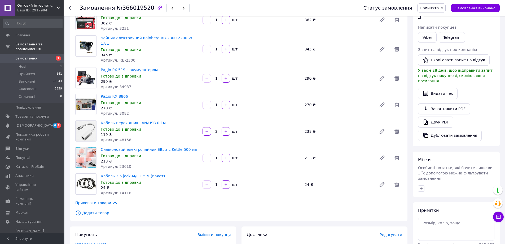
scroll to position [24, 0]
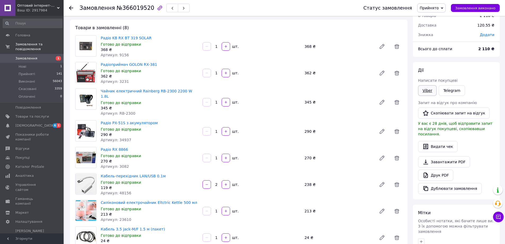
click at [429, 89] on link "Viber" at bounding box center [427, 90] width 19 height 11
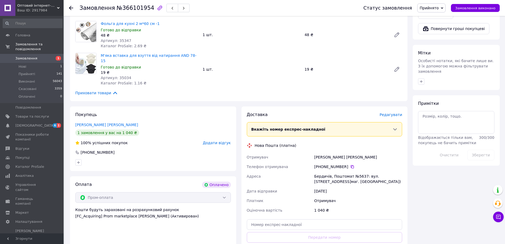
scroll to position [442, 0]
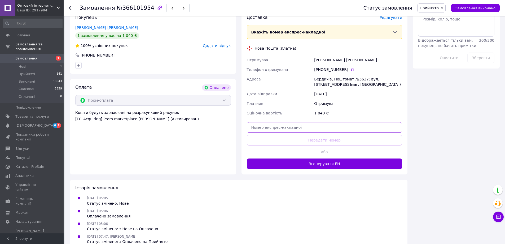
click at [288, 122] on input "text" at bounding box center [325, 127] width 156 height 11
paste input "20451268852483"
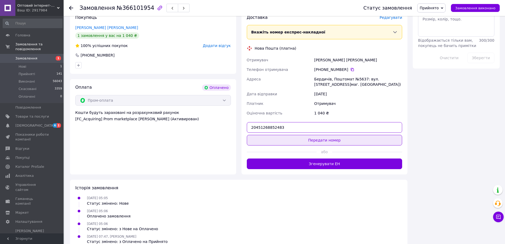
type input "20451268852483"
click at [286, 135] on button "Передати номер" at bounding box center [325, 140] width 156 height 11
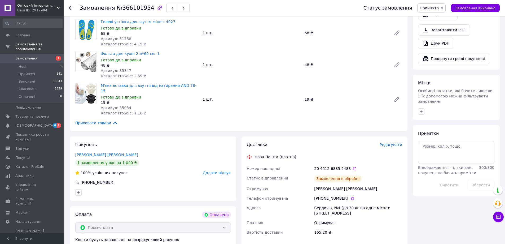
scroll to position [209, 0]
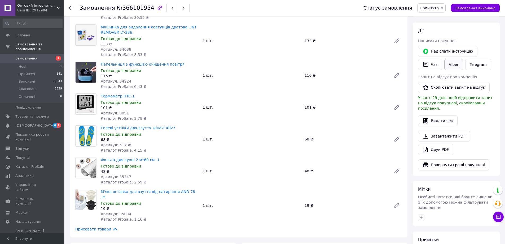
click at [453, 61] on link "Viber" at bounding box center [454, 64] width 19 height 11
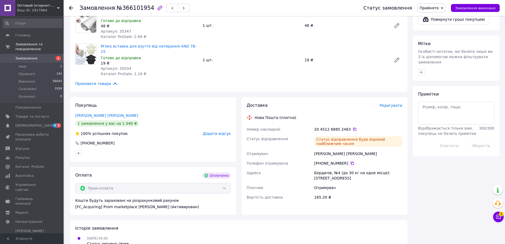
scroll to position [301, 0]
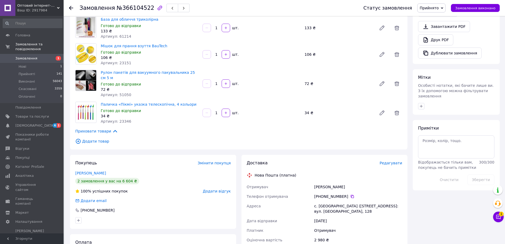
scroll to position [266, 0]
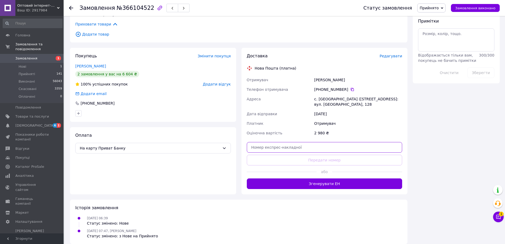
click at [307, 145] on input "text" at bounding box center [325, 147] width 156 height 11
paste input "20451268839250"
type input "20451268839250"
click at [303, 155] on button "Передати номер" at bounding box center [325, 160] width 156 height 11
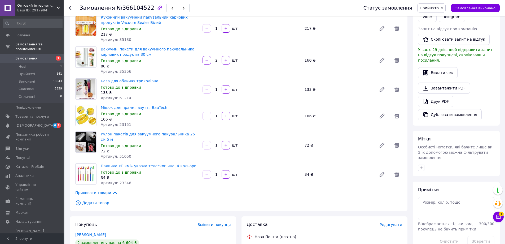
scroll to position [18, 0]
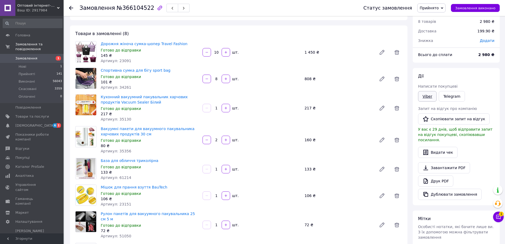
click at [428, 96] on link "Viber" at bounding box center [427, 96] width 19 height 11
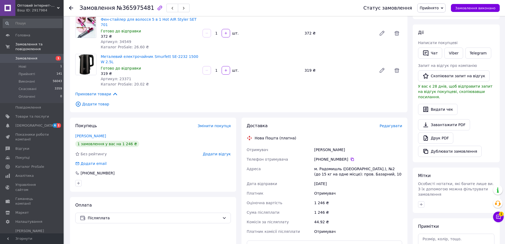
scroll to position [173, 0]
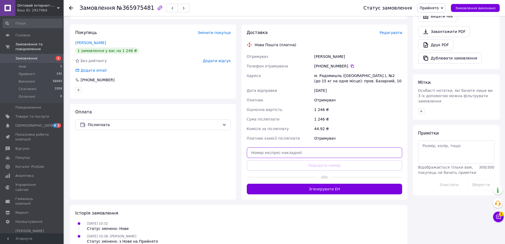
click at [281, 147] on input "text" at bounding box center [325, 152] width 156 height 11
paste input "20451268757421"
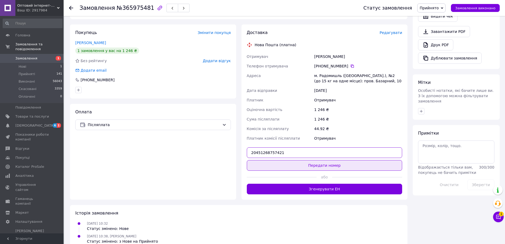
type input "20451268757421"
click at [278, 160] on button "Передати номер" at bounding box center [325, 165] width 156 height 11
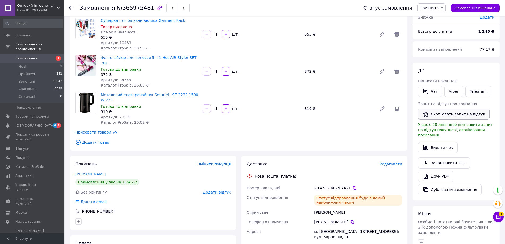
scroll to position [0, 0]
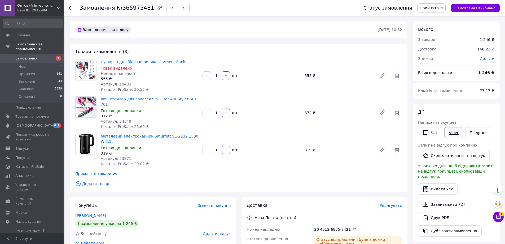
click at [449, 134] on link "Viber" at bounding box center [454, 132] width 19 height 11
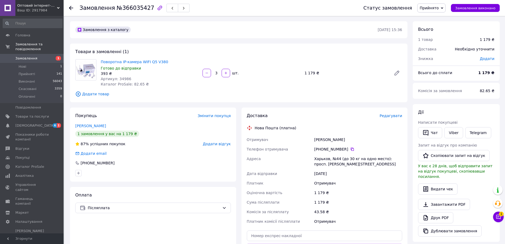
scroll to position [60, 0]
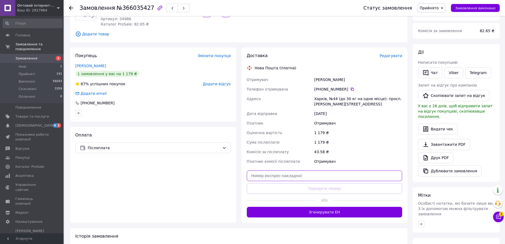
click at [307, 175] on input "text" at bounding box center [325, 175] width 156 height 11
paste input "20451268844454"
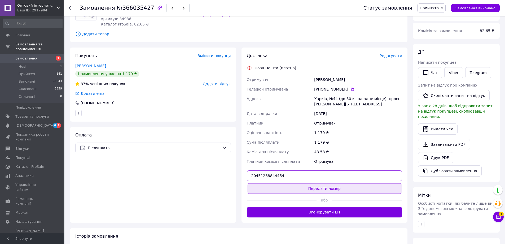
type input "20451268844454"
click at [304, 188] on button "Передати номер" at bounding box center [325, 188] width 156 height 11
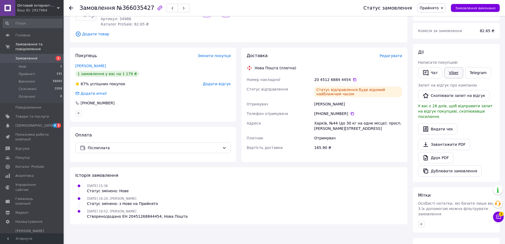
click at [456, 74] on link "Viber" at bounding box center [454, 72] width 19 height 11
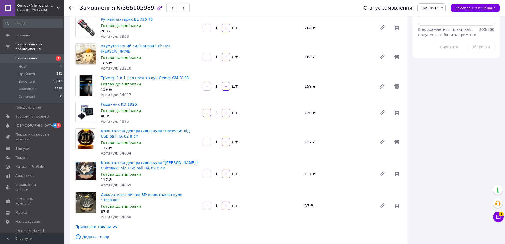
scroll to position [451, 0]
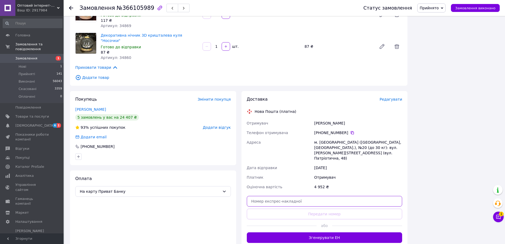
click at [330, 196] on input "text" at bounding box center [325, 201] width 156 height 11
paste input "20451268853741"
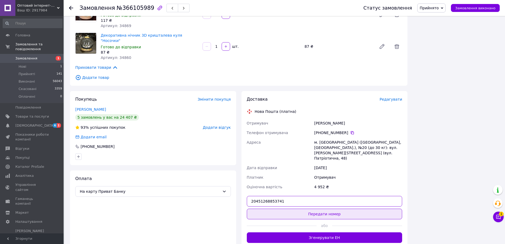
type input "20451268853741"
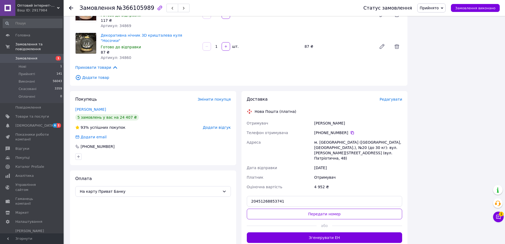
drag, startPoint x: 325, startPoint y: 187, endPoint x: 360, endPoint y: 182, distance: 35.2
click at [325, 209] on button "Передати номер" at bounding box center [325, 214] width 156 height 11
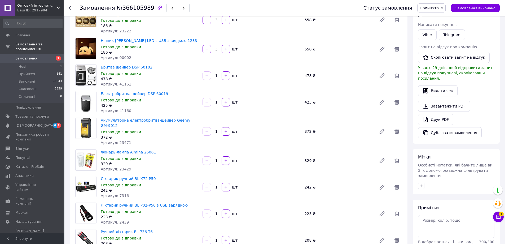
scroll to position [27, 0]
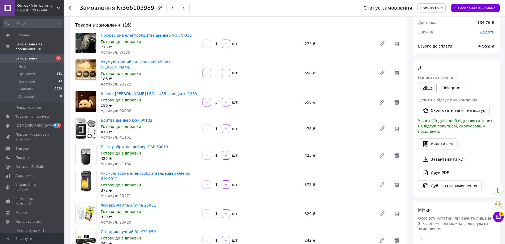
click at [423, 90] on link "Viber" at bounding box center [427, 88] width 19 height 11
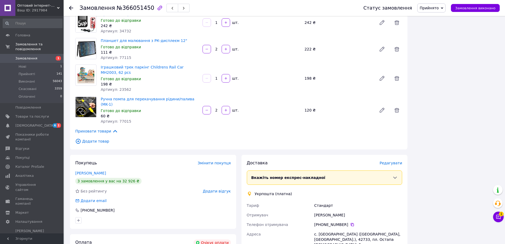
scroll to position [557, 0]
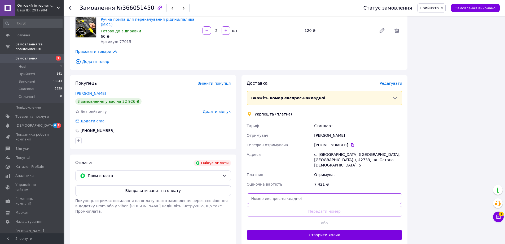
click at [305, 193] on input "text" at bounding box center [325, 198] width 156 height 11
paste input "20451268855406"
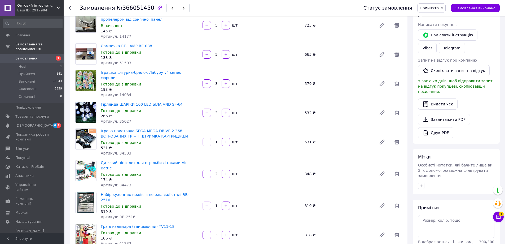
scroll to position [27, 0]
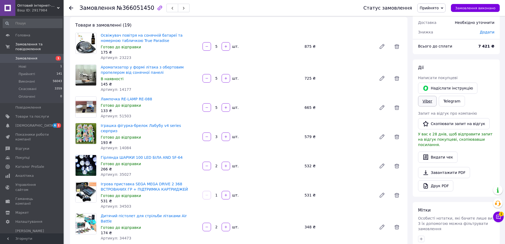
type input "20451268855406"
click at [437, 96] on link "Viber" at bounding box center [427, 101] width 19 height 11
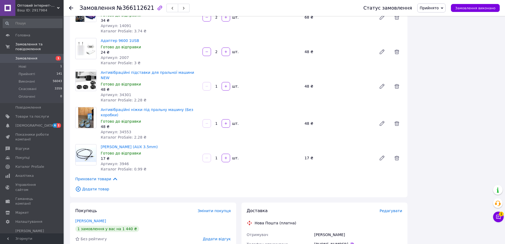
scroll to position [557, 0]
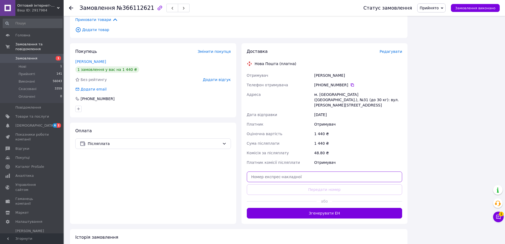
click at [339, 171] on input "text" at bounding box center [325, 176] width 156 height 11
paste input "20451268803138"
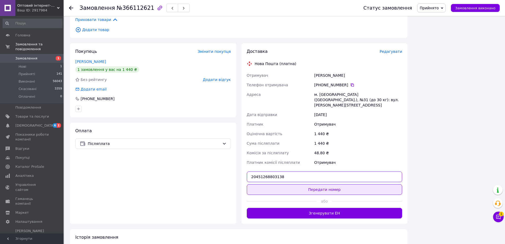
type input "20451268803138"
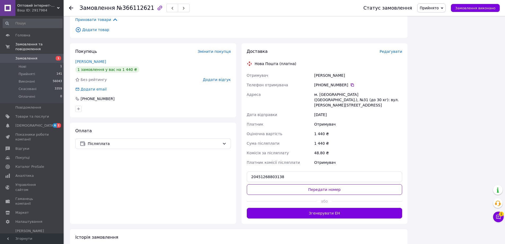
click at [326, 184] on button "Передати номер" at bounding box center [325, 189] width 156 height 11
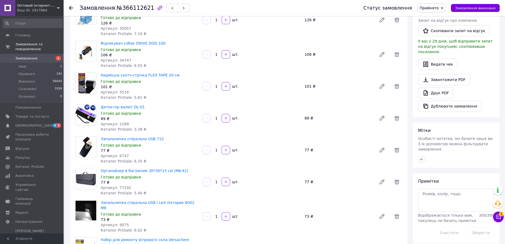
scroll to position [19, 0]
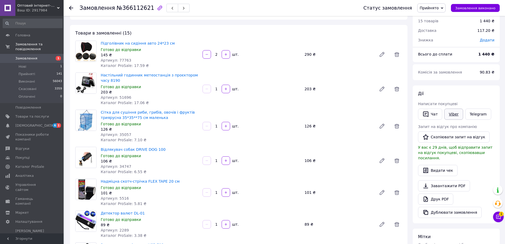
click at [455, 115] on link "Viber" at bounding box center [454, 114] width 19 height 11
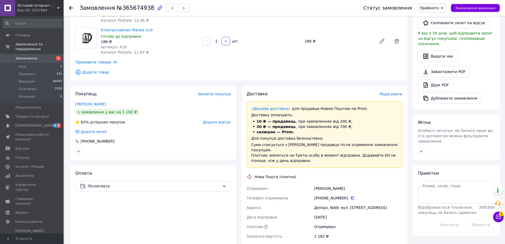
scroll to position [239, 0]
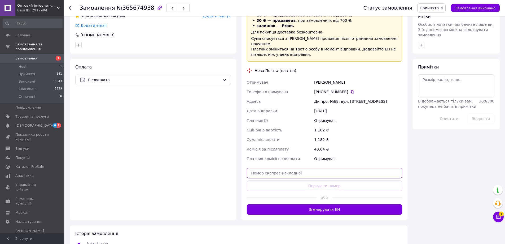
click at [314, 171] on input "text" at bounding box center [325, 173] width 156 height 11
paste input "20451268781112"
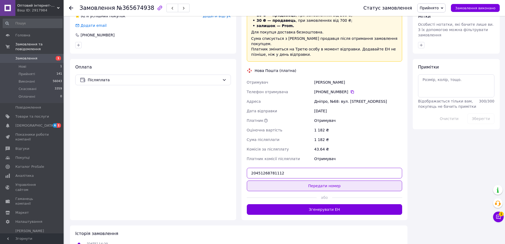
type input "20451268781112"
click at [313, 180] on button "Передати номер" at bounding box center [325, 185] width 156 height 11
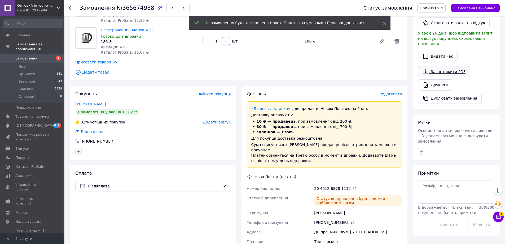
scroll to position [27, 0]
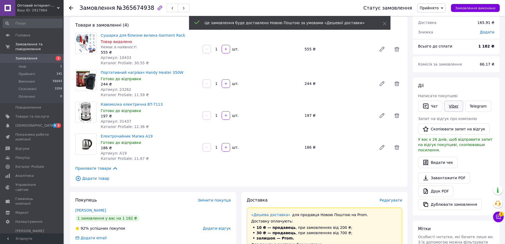
click at [448, 105] on link "Viber" at bounding box center [454, 106] width 19 height 11
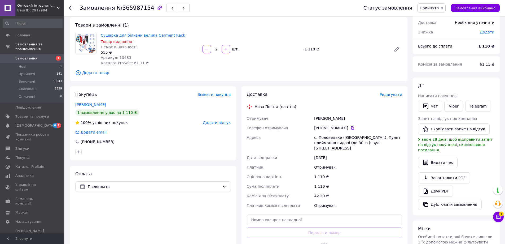
scroll to position [80, 0]
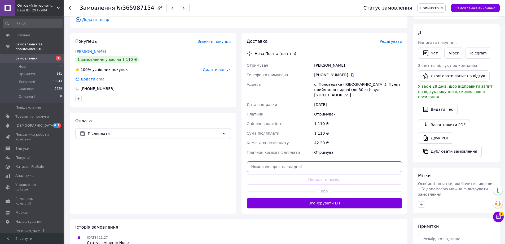
click at [300, 164] on input "text" at bounding box center [325, 166] width 156 height 11
paste input "20451268856801"
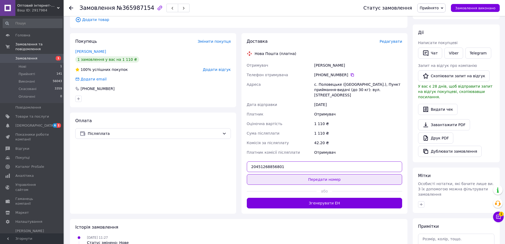
type input "20451268856801"
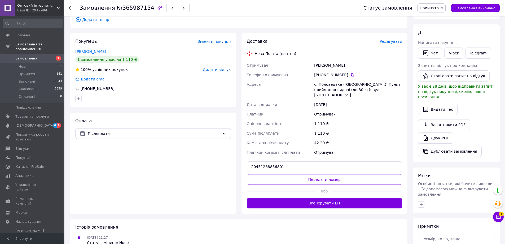
click at [297, 174] on button "Передати номер" at bounding box center [325, 179] width 156 height 11
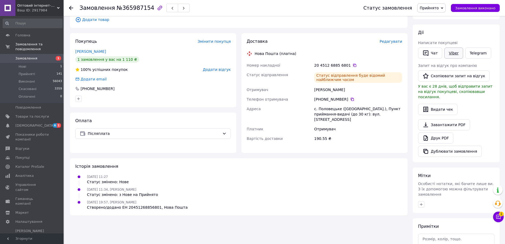
click at [452, 53] on link "Viber" at bounding box center [454, 52] width 19 height 11
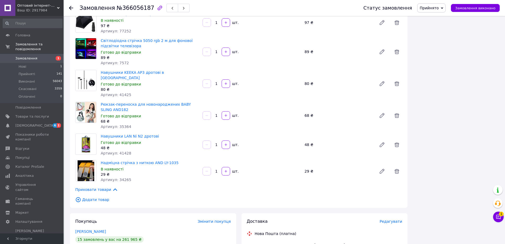
scroll to position [1061, 0]
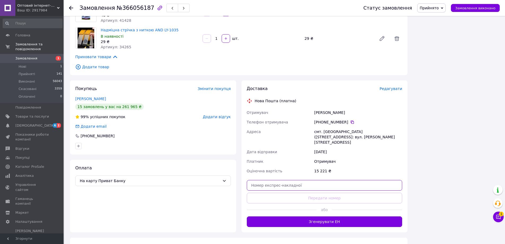
click at [283, 180] on input "text" at bounding box center [325, 185] width 156 height 11
paste input "20451268856942"
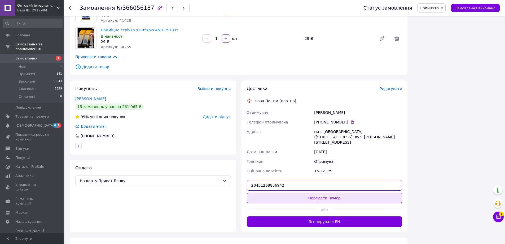
type input "20451268856942"
click at [281, 193] on button "Передати номер" at bounding box center [325, 198] width 156 height 11
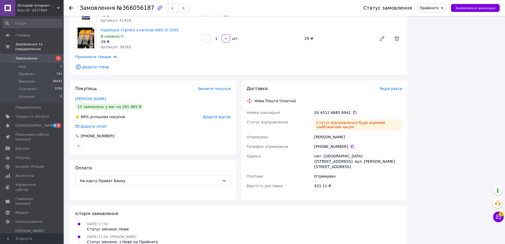
scroll to position [1059, 0]
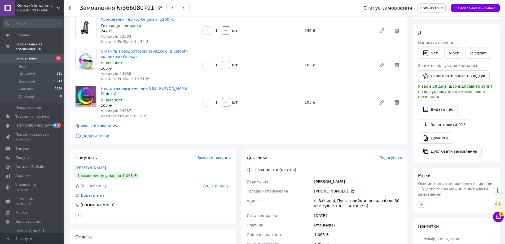
scroll to position [186, 0]
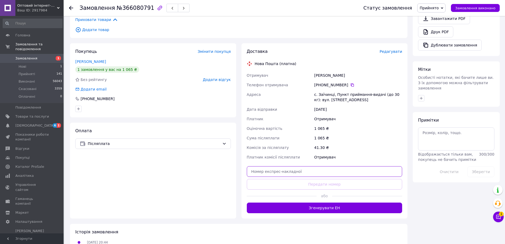
click at [294, 166] on input "text" at bounding box center [325, 171] width 156 height 11
paste input "20451268736088"
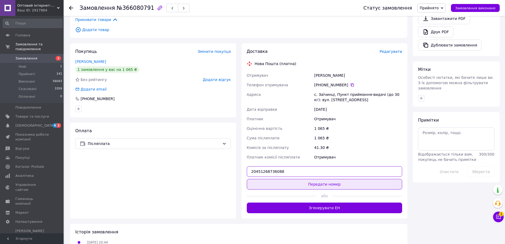
type input "20451268736088"
click at [290, 180] on button "Передати номер" at bounding box center [325, 184] width 156 height 11
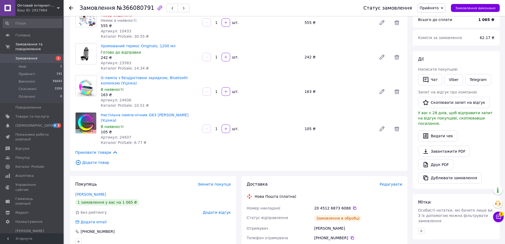
scroll to position [27, 0]
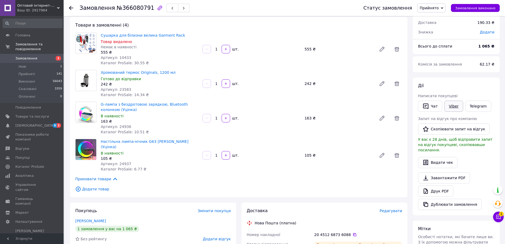
click at [454, 107] on link "Viber" at bounding box center [454, 106] width 19 height 11
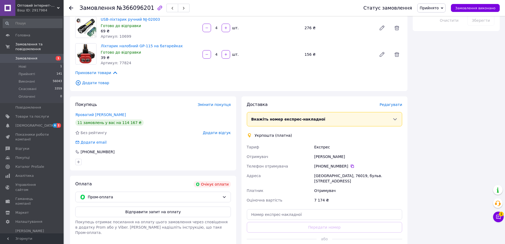
scroll to position [371, 0]
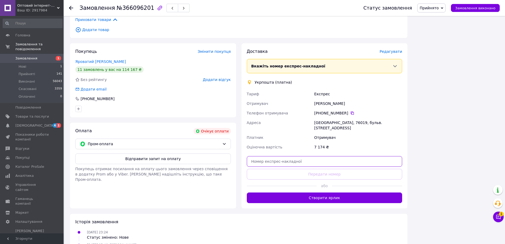
click at [282, 157] on input "text" at bounding box center [325, 161] width 156 height 11
paste input "20451268843283"
type input "20451268843283"
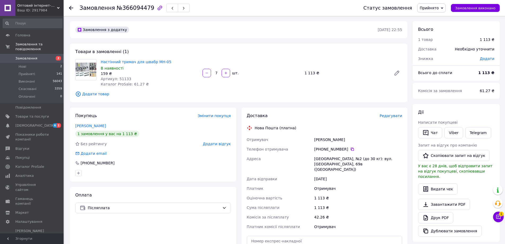
scroll to position [106, 0]
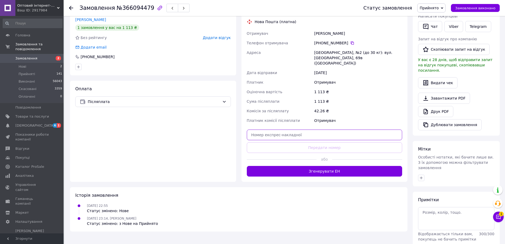
click at [313, 130] on input "text" at bounding box center [325, 134] width 156 height 11
paste input "20451268751048"
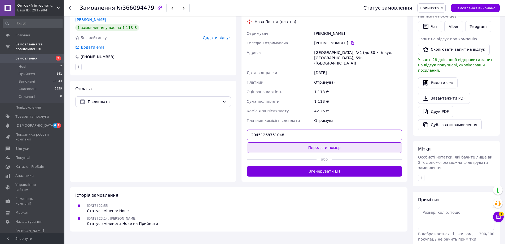
type input "20451268751048"
click at [310, 142] on button "Передати номер" at bounding box center [325, 147] width 156 height 11
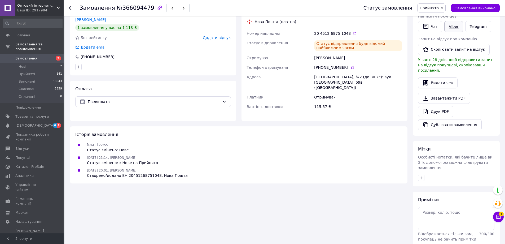
click at [451, 29] on link "Viber" at bounding box center [454, 26] width 19 height 11
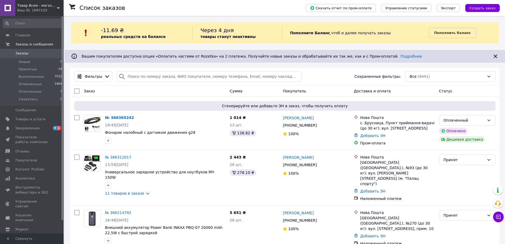
click at [187, 43] on div "-11.69 ₴ реальных средств на балансе Через 4 дня товары станут неактивны Пополн…" at bounding box center [285, 32] width 428 height 21
click at [146, 80] on input "search" at bounding box center [209, 76] width 185 height 11
paste input "366214792"
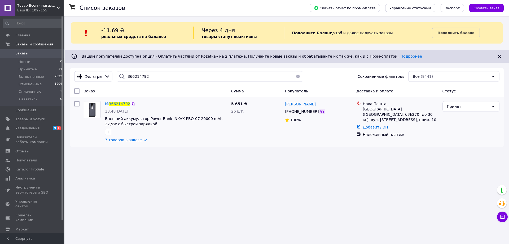
click at [320, 110] on icon at bounding box center [322, 111] width 4 height 4
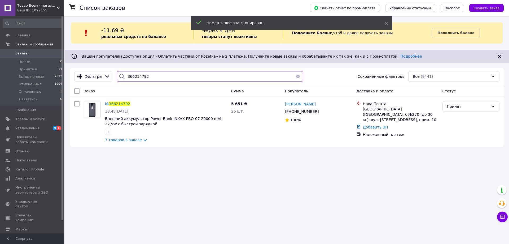
drag, startPoint x: 170, startPoint y: 73, endPoint x: 101, endPoint y: 93, distance: 72.1
click at [101, 93] on div "Фильтры 366214792 Сохраненные фильтры: Все (9441) Заказ Сумма Покупатель Достав…" at bounding box center [287, 107] width 434 height 79
paste input "+380976503905"
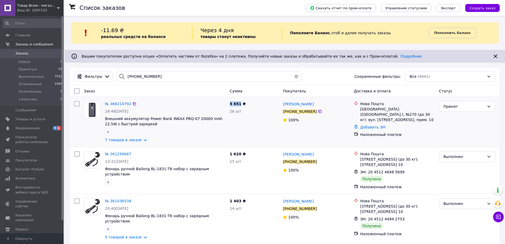
drag, startPoint x: 240, startPoint y: 102, endPoint x: 228, endPoint y: 102, distance: 11.4
click at [228, 102] on div "5 651 ₴ 26 шт." at bounding box center [254, 122] width 53 height 46
copy span "5 651"
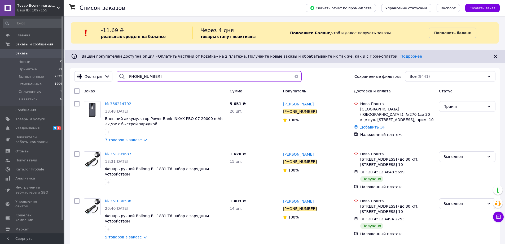
drag, startPoint x: 157, startPoint y: 77, endPoint x: 111, endPoint y: 81, distance: 46.8
click at [111, 81] on div "Фильтры +380976503905 Сохраненные фильтры: Все (9441)" at bounding box center [285, 76] width 426 height 11
paste input "366312017"
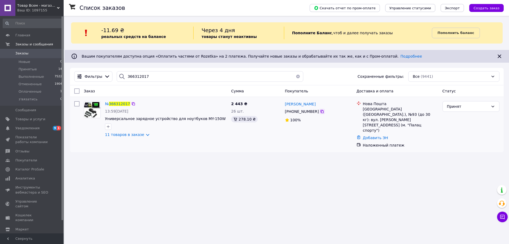
click at [321, 111] on icon at bounding box center [322, 111] width 3 height 3
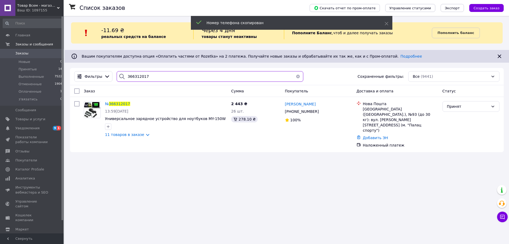
drag, startPoint x: 156, startPoint y: 80, endPoint x: 116, endPoint y: 86, distance: 40.5
click at [116, 86] on div "Фильтры 366312017 Сохраненные фильтры: Все (9441) Заказ Сумма Покупатель Достав…" at bounding box center [287, 110] width 434 height 84
paste input "+38063888005"
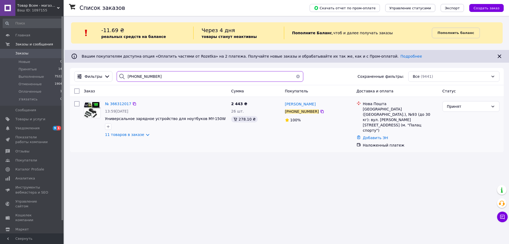
type input "+380638880057"
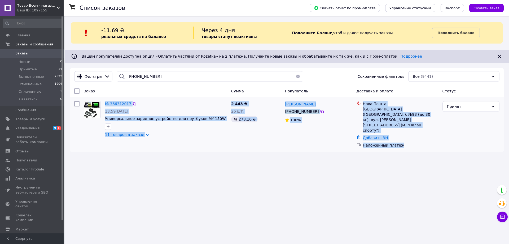
drag, startPoint x: 404, startPoint y: 129, endPoint x: 104, endPoint y: 103, distance: 300.7
click at [104, 103] on div "№ 366312017 13:59, 12.10.2025 Универсальное зарядное устройство для ноутбуков M…" at bounding box center [287, 124] width 430 height 51
copy div "№ 366312017 13:59, 12.10.2025 Универсальное зарядное устройство для ноутбуков M…"
click at [189, 157] on div "Список заказов Скачать отчет по пром-оплате Управление статусами Экспорт Создат…" at bounding box center [287, 122] width 445 height 244
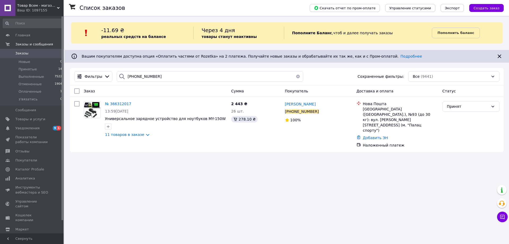
click at [265, 157] on div "Список заказов Скачать отчет по пром-оплате Управление статусами Экспорт Создат…" at bounding box center [287, 122] width 445 height 244
click at [321, 110] on icon at bounding box center [322, 111] width 3 height 3
drag, startPoint x: 240, startPoint y: 103, endPoint x: 230, endPoint y: 103, distance: 10.6
click at [230, 103] on div "2 443 ₴ 26 шт. 278.10 ₴" at bounding box center [256, 124] width 54 height 51
copy span "2 443"
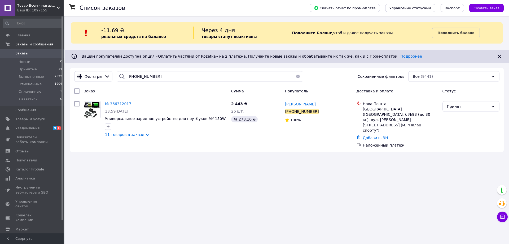
click at [358, 159] on div "Список заказов Скачать отчет по пром-оплате Управление статусами Экспорт Создат…" at bounding box center [287, 122] width 445 height 244
click at [297, 76] on button "button" at bounding box center [298, 76] width 11 height 11
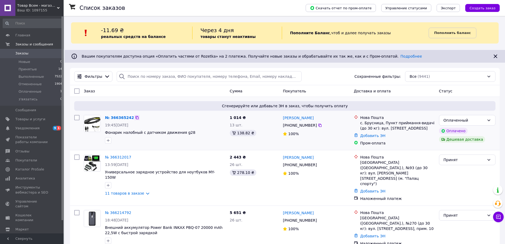
click at [136, 118] on icon at bounding box center [137, 117] width 3 height 3
click at [483, 120] on div "Оплаченный" at bounding box center [464, 120] width 41 height 6
click at [456, 131] on li "Принят" at bounding box center [468, 132] width 56 height 10
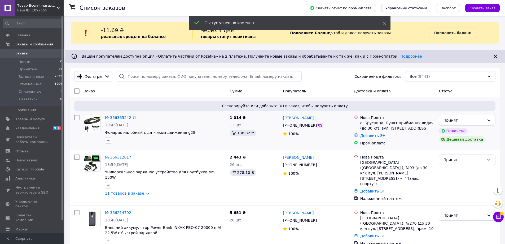
drag, startPoint x: 318, startPoint y: 126, endPoint x: 314, endPoint y: 124, distance: 4.4
click at [318, 126] on icon at bounding box center [320, 125] width 4 height 4
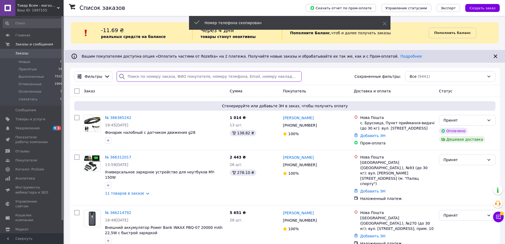
click at [158, 77] on input "search" at bounding box center [209, 76] width 185 height 11
paste input "+380507058984"
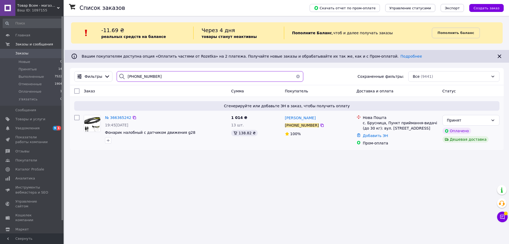
type input "+380507058984"
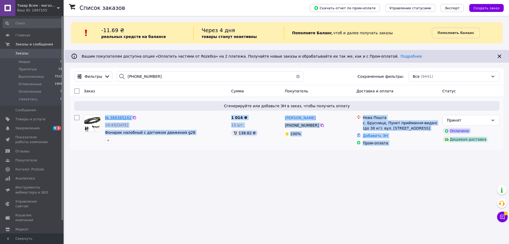
drag, startPoint x: 485, startPoint y: 140, endPoint x: 111, endPoint y: 115, distance: 374.7
click at [105, 118] on div "№ 366365242 19:45, 12.10.2025 Фонарик налобный с датчиком движения g28 1 014 ₴ …" at bounding box center [287, 130] width 430 height 35
copy div "№ 366365242 19:45, 12.10.2025 Фонарик налобный с датчиком движения g28 1 014 ₴ …"
click at [176, 168] on div "Список заказов Скачать отчет по пром-оплате Управление статусами Экспорт Создат…" at bounding box center [287, 122] width 445 height 244
click at [253, 175] on div "Список заказов Скачать отчет по пром-оплате Управление статусами Экспорт Создат…" at bounding box center [287, 122] width 445 height 244
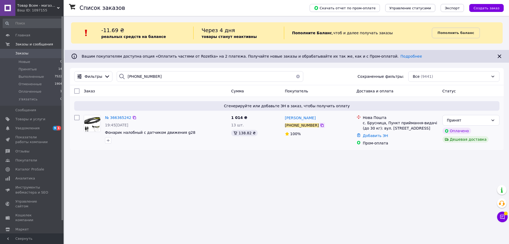
click at [321, 125] on icon at bounding box center [322, 125] width 3 height 3
click at [39, 8] on div "Ваш ID: 1097155" at bounding box center [40, 10] width 46 height 5
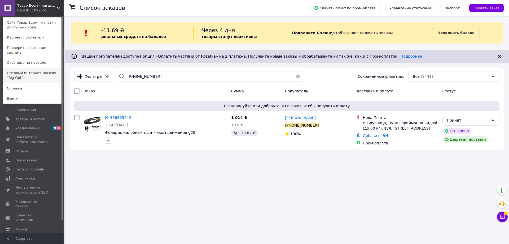
click at [28, 71] on link "Оптовый интернет-магазин "Big Opt"" at bounding box center [32, 75] width 58 height 15
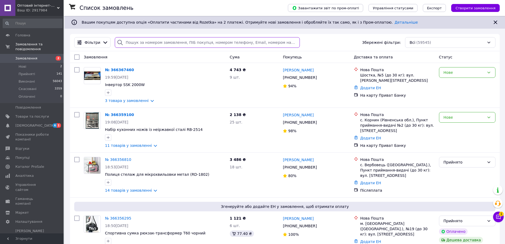
click at [154, 44] on input "search" at bounding box center [207, 42] width 185 height 11
paste input "366221138"
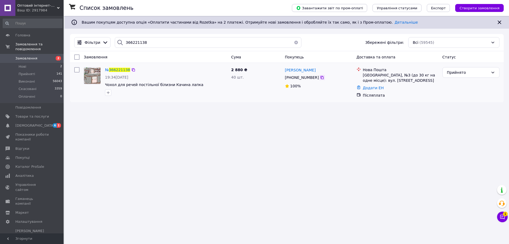
click at [320, 77] on icon at bounding box center [322, 77] width 4 height 4
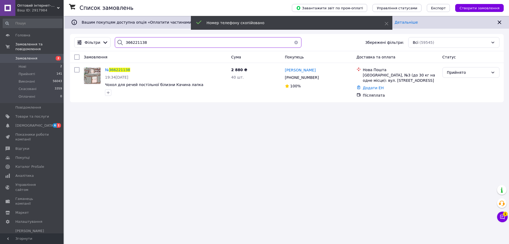
drag, startPoint x: 157, startPoint y: 42, endPoint x: 99, endPoint y: 49, distance: 58.6
click at [99, 49] on div "Фільтри 366221138 Збережені фільтри: Всі (59545)" at bounding box center [287, 42] width 434 height 17
paste input "[PHONE_NUMBER]"
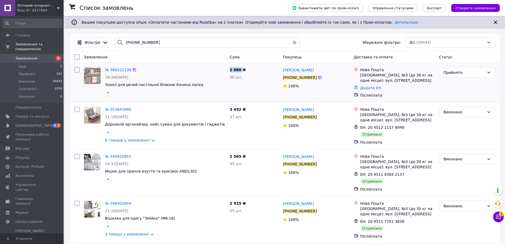
drag, startPoint x: 240, startPoint y: 70, endPoint x: 230, endPoint y: 70, distance: 10.3
click at [230, 70] on span "2 880 ₴" at bounding box center [238, 70] width 16 height 4
copy span "2 880"
click at [269, 103] on div "№ 353643886 11:19[DATE] Дорожній органайзер, кейс-сумка для документів і ґаджет…" at bounding box center [285, 125] width 430 height 47
drag, startPoint x: 154, startPoint y: 42, endPoint x: 111, endPoint y: 42, distance: 43.3
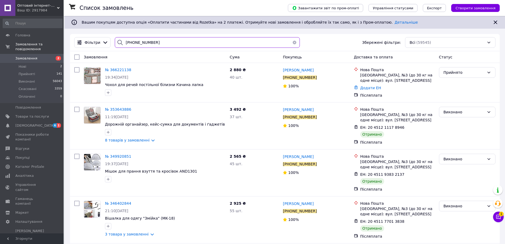
click at [113, 42] on div "[PHONE_NUMBER]" at bounding box center [207, 42] width 189 height 11
paste input "366198377"
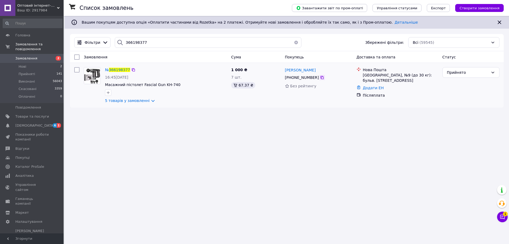
click at [320, 77] on icon at bounding box center [322, 77] width 4 height 4
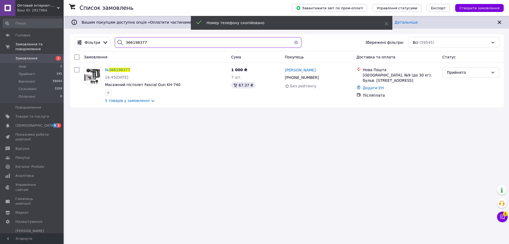
drag, startPoint x: 163, startPoint y: 44, endPoint x: 116, endPoint y: 46, distance: 47.1
click at [116, 46] on div "366198377" at bounding box center [208, 42] width 187 height 11
paste input "[PHONE_NUMBER]"
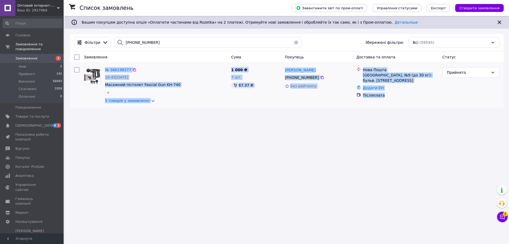
drag, startPoint x: 387, startPoint y: 96, endPoint x: 105, endPoint y: 72, distance: 283.9
click at [104, 70] on div "№ 366198377 16:45, 11.10.2025 Масажний пістолет Fascial Gun KH-740 5 товарів у …" at bounding box center [287, 85] width 430 height 40
copy div "№ 366198377 16:45, 11.10.2025 Масажний пістолет Fascial Gun KH-740 5 товарів у …"
click at [202, 134] on div "Список замовлень Завантажити звіт по пром-оплаті Управління статусами Експорт С…" at bounding box center [287, 122] width 445 height 244
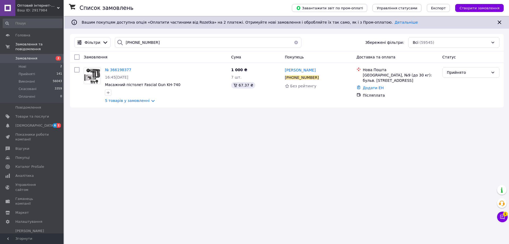
click at [251, 135] on div "Список замовлень Завантажити звіт по пром-оплаті Управління статусами Експорт С…" at bounding box center [287, 122] width 445 height 244
click at [321, 77] on icon at bounding box center [322, 77] width 3 height 3
drag, startPoint x: 170, startPoint y: 41, endPoint x: 113, endPoint y: 41, distance: 57.1
click at [115, 41] on div "+380990919227" at bounding box center [208, 42] width 187 height 11
paste input "366231591"
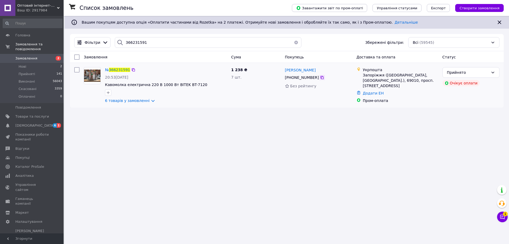
click at [320, 77] on icon at bounding box center [322, 77] width 4 height 4
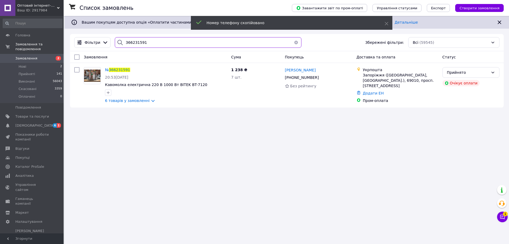
drag, startPoint x: 161, startPoint y: 43, endPoint x: 116, endPoint y: 48, distance: 44.9
click at [116, 48] on div "Фільтри 366231591 Збережені фільтри: Всі (59545)" at bounding box center [287, 42] width 434 height 17
paste input "[PHONE_NUMBER]"
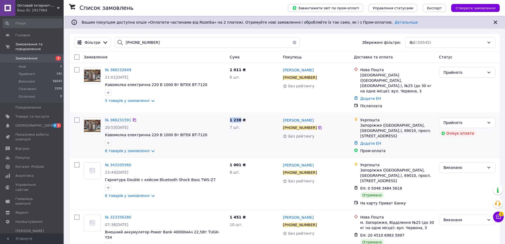
drag, startPoint x: 239, startPoint y: 114, endPoint x: 230, endPoint y: 114, distance: 9.3
click at [230, 118] on span "1 238 ₴" at bounding box center [238, 120] width 16 height 4
copy span "1 238"
drag, startPoint x: 423, startPoint y: 125, endPoint x: 361, endPoint y: 121, distance: 62.5
click at [361, 123] on div "Запоріжжя (Запорізька обл., Запорізький р-н.), 69010, просп. Моторобудівників, …" at bounding box center [398, 131] width 75 height 16
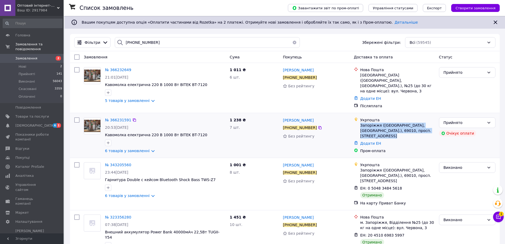
copy div "Запоріжжя (Запорізька обл., Запорізький р-н.), 69010, просп. Моторобудівників, …"
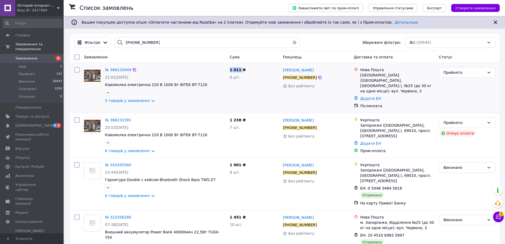
drag, startPoint x: 240, startPoint y: 70, endPoint x: 226, endPoint y: 67, distance: 14.8
click at [229, 69] on div "1 011 ₴ 6 шт." at bounding box center [254, 88] width 53 height 46
copy span "1 011"
drag, startPoint x: 379, startPoint y: 86, endPoint x: 360, endPoint y: 76, distance: 22.3
click at [360, 76] on div "Нова Пошта Запоріжжя (Запорізька обл., Запорізький р-н.), №25 (до 30 кг на одне…" at bounding box center [398, 80] width 77 height 27
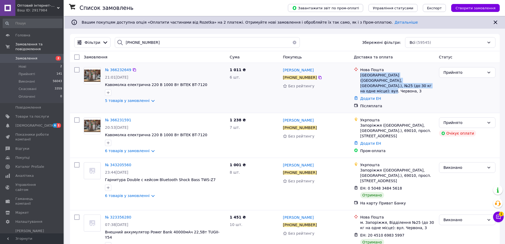
copy div "Запоріжжя (Запорізька обл., Запорізький р-н.), №25 (до 30 кг на одне місце): ву…"
paste input "366239868"
drag, startPoint x: 153, startPoint y: 42, endPoint x: 109, endPoint y: 46, distance: 44.8
click at [109, 46] on div "Фільтри +380931076563 Збережені фільтри: Всі (59545)" at bounding box center [285, 42] width 426 height 11
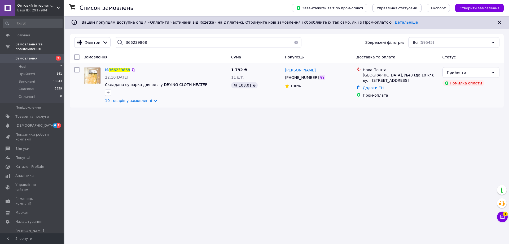
click at [320, 79] on icon at bounding box center [322, 77] width 4 height 4
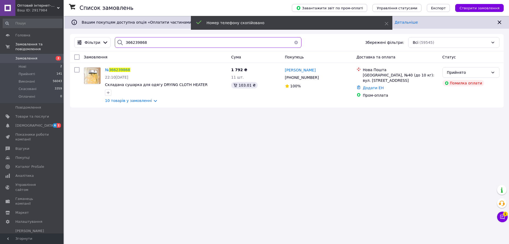
paste input "+380972272659"
drag, startPoint x: 153, startPoint y: 44, endPoint x: 110, endPoint y: 51, distance: 44.4
click at [110, 51] on div "Фільтри +380972272659 Збережені фільтри: Всі (59545)" at bounding box center [287, 42] width 434 height 17
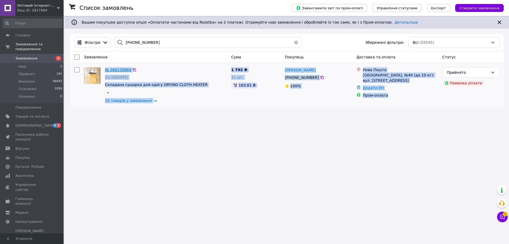
drag, startPoint x: 390, startPoint y: 92, endPoint x: 105, endPoint y: 69, distance: 285.7
click at [105, 69] on div "№ 366239868 22:10, 11.10.2025 Складана сушарка для одягу DRYING CLOTH HEATER 10…" at bounding box center [287, 85] width 430 height 40
copy div "№ 366239868 22:10, 11.10.2025 Складана сушарка для одягу DRYING CLOTH HEATER 10…"
click at [242, 130] on div "Список замовлень Завантажити звіт по пром-оплаті Управління статусами Експорт С…" at bounding box center [287, 122] width 445 height 244
click at [201, 135] on div "Список замовлень Завантажити звіт по пром-оплаті Управління статусами Експорт С…" at bounding box center [287, 122] width 445 height 244
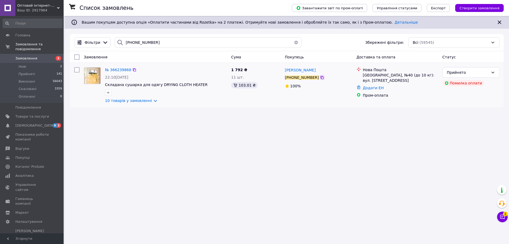
click at [320, 78] on icon at bounding box center [322, 77] width 4 height 4
drag, startPoint x: 159, startPoint y: 43, endPoint x: 109, endPoint y: 49, distance: 50.2
click at [109, 49] on div "Фільтри +380972272659 Збережені фільтри: Всі (59545)" at bounding box center [287, 42] width 434 height 17
paste input "36624169"
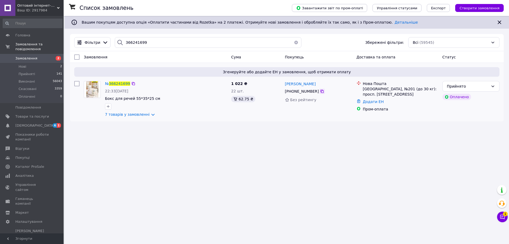
click at [320, 90] on icon at bounding box center [322, 91] width 4 height 4
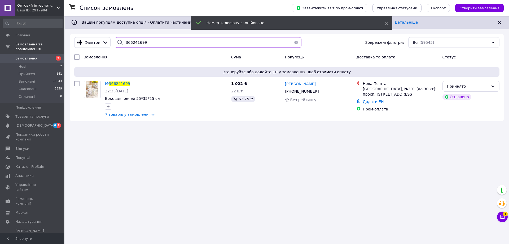
paste input "+380631323231"
drag, startPoint x: 144, startPoint y: 41, endPoint x: 107, endPoint y: 51, distance: 38.1
click at [107, 51] on div "Фільтри 366241699 Збережені фільтри: Всі (59545)" at bounding box center [287, 42] width 434 height 17
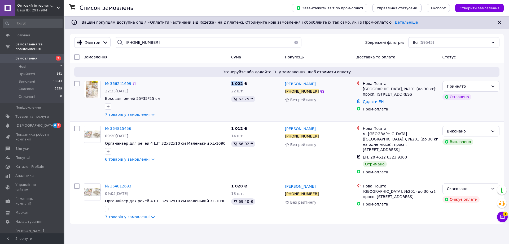
drag, startPoint x: 241, startPoint y: 84, endPoint x: 231, endPoint y: 83, distance: 9.9
click at [231, 83] on div "1 022 ₴ 22 шт. 62.75 ₴" at bounding box center [256, 99] width 54 height 40
copy span "1 022"
drag, startPoint x: 123, startPoint y: 45, endPoint x: 97, endPoint y: 47, distance: 26.0
click at [98, 46] on div "Фільтри +380631323231 Збережені фільтри: Всі (59545)" at bounding box center [287, 42] width 430 height 11
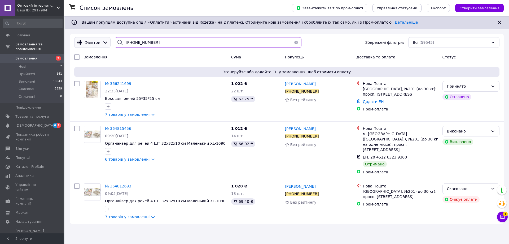
paste input "36624587"
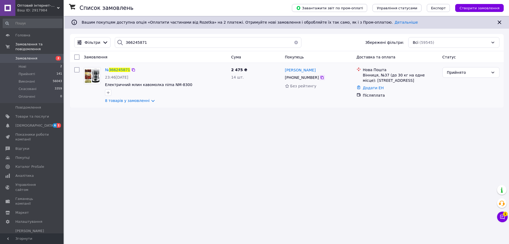
click at [320, 78] on icon at bounding box center [322, 77] width 4 height 4
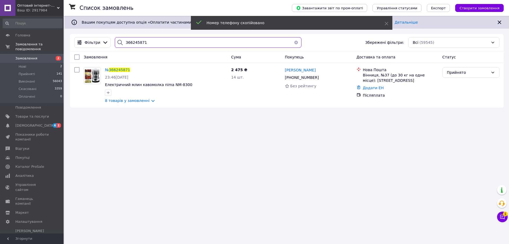
paste input "+380671981616"
drag, startPoint x: 153, startPoint y: 44, endPoint x: 110, endPoint y: 49, distance: 43.5
click at [110, 49] on div "Фільтри 366245871 Збережені фільтри: Всі (59545)" at bounding box center [287, 42] width 434 height 17
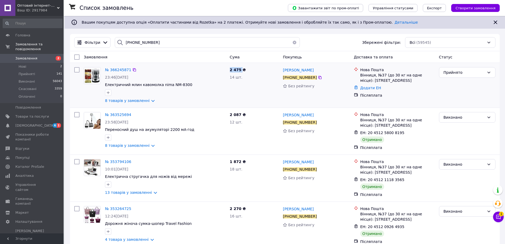
drag, startPoint x: 240, startPoint y: 71, endPoint x: 230, endPoint y: 70, distance: 10.9
click at [230, 70] on div "2 475 ₴ 14 шт." at bounding box center [254, 85] width 53 height 40
copy span "2 475"
paste input "366252582"
drag, startPoint x: 155, startPoint y: 45, endPoint x: 111, endPoint y: 46, distance: 44.3
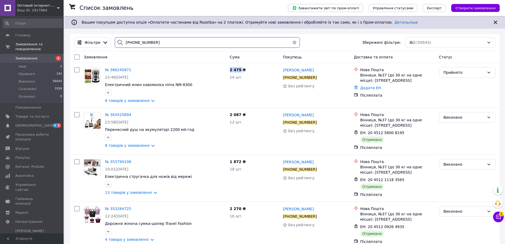
click at [113, 46] on div "+380671981616" at bounding box center [207, 42] width 189 height 11
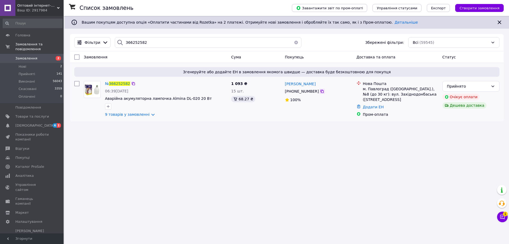
click at [321, 90] on icon at bounding box center [322, 91] width 4 height 4
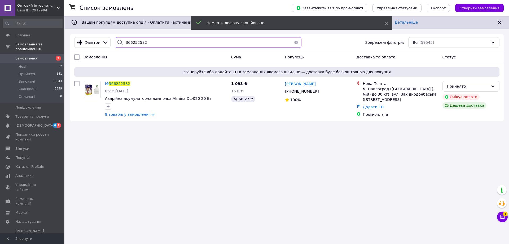
drag, startPoint x: 149, startPoint y: 41, endPoint x: 110, endPoint y: 49, distance: 40.1
click at [110, 49] on div "Фільтри 366252582 Збережені фільтри: Всі (59545)" at bounding box center [287, 42] width 434 height 17
paste input "+380955236840"
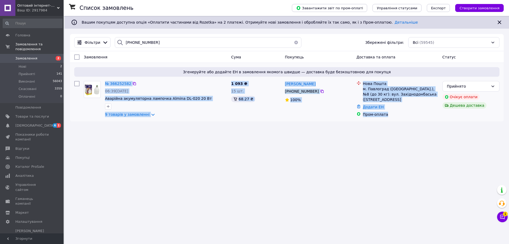
drag, startPoint x: 395, startPoint y: 119, endPoint x: 104, endPoint y: 85, distance: 293.4
click at [104, 85] on div "№ 366252582 06:39, 12.10.2025 Аварійна акумуляторна лампочка Almina DL-020 20 В…" at bounding box center [287, 99] width 430 height 40
copy div "№ 366252582 06:39, 12.10.2025 Аварійна акумуляторна лампочка Almina DL-020 20 В…"
click at [211, 168] on div "Список замовлень Завантажити звіт по пром-оплаті Управління статусами Експорт С…" at bounding box center [287, 122] width 445 height 244
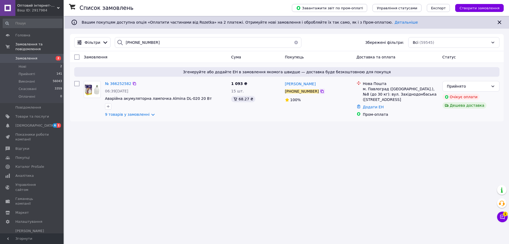
click at [321, 92] on icon at bounding box center [322, 91] width 3 height 3
paste input "366256116"
drag, startPoint x: 156, startPoint y: 43, endPoint x: 91, endPoint y: 54, distance: 66.0
click at [91, 54] on div "Фільтри 366256116 Збережені фільтри: Всі (59545) Замовлення Cума Покупець Доста…" at bounding box center [287, 77] width 434 height 87
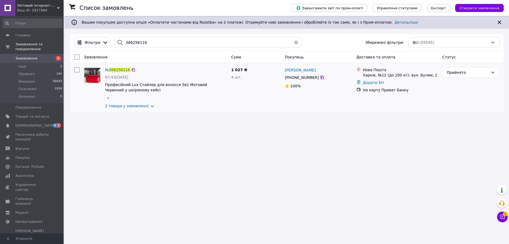
click at [321, 77] on icon at bounding box center [322, 77] width 3 height 3
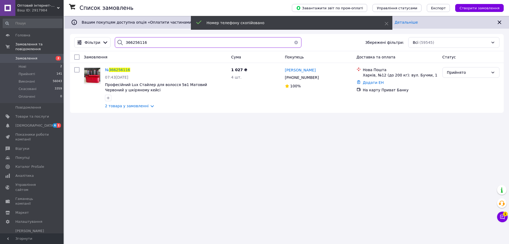
paste input "+380932800124"
drag, startPoint x: 153, startPoint y: 43, endPoint x: 102, endPoint y: 55, distance: 52.6
click at [102, 55] on div "Фільтри 366256116 Збережені фільтри: Всі (59545) Замовлення Cума Покупець Доста…" at bounding box center [287, 73] width 434 height 79
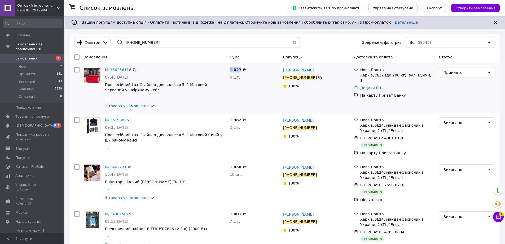
drag, startPoint x: 240, startPoint y: 70, endPoint x: 231, endPoint y: 70, distance: 9.3
click at [231, 70] on span "1 027 ₴" at bounding box center [238, 70] width 16 height 4
drag, startPoint x: 423, startPoint y: 75, endPoint x: 361, endPoint y: 75, distance: 62.1
click at [361, 75] on div "Харків, №12 (до 200 кг): вул. Бучми, 1" at bounding box center [398, 77] width 75 height 11
paste input "366278006"
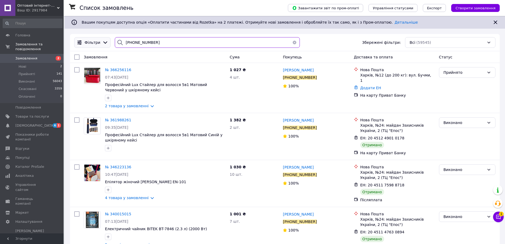
drag, startPoint x: 153, startPoint y: 45, endPoint x: 100, endPoint y: 46, distance: 52.3
click at [100, 46] on div "Фільтри +380932800124 Збережені фільтри: Всі (59545)" at bounding box center [285, 42] width 426 height 11
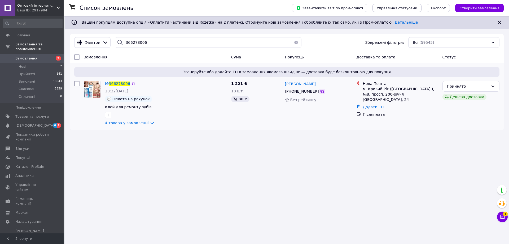
click at [321, 91] on icon at bounding box center [322, 91] width 3 height 3
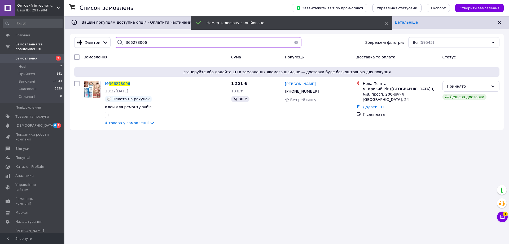
drag, startPoint x: 150, startPoint y: 42, endPoint x: 107, endPoint y: 49, distance: 43.8
click at [107, 49] on div "Фільтри 366278006 Збережені фільтри: Всі (59545)" at bounding box center [287, 42] width 434 height 17
paste input "+380982218947"
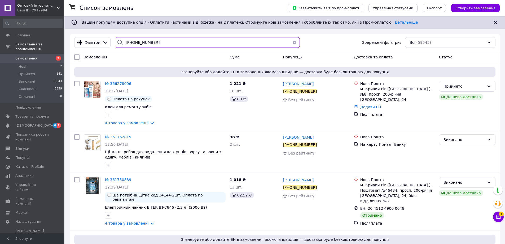
type input "+380982218947"
drag, startPoint x: 422, startPoint y: 94, endPoint x: 361, endPoint y: 89, distance: 61.5
click at [361, 89] on div "м. Кривий Ріг (Дніпропетровська обл.), №8: просп. 200-річчя Кривого Рогу, 24" at bounding box center [398, 94] width 75 height 16
drag, startPoint x: 240, startPoint y: 84, endPoint x: 230, endPoint y: 84, distance: 10.1
click at [230, 84] on span "1 221 ₴" at bounding box center [238, 83] width 16 height 4
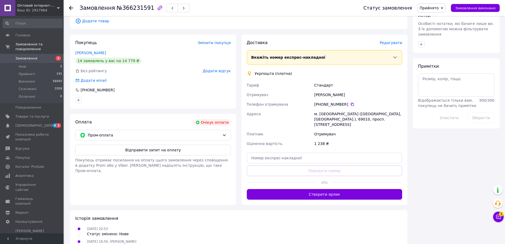
scroll to position [195, 0]
